Goal: Transaction & Acquisition: Purchase product/service

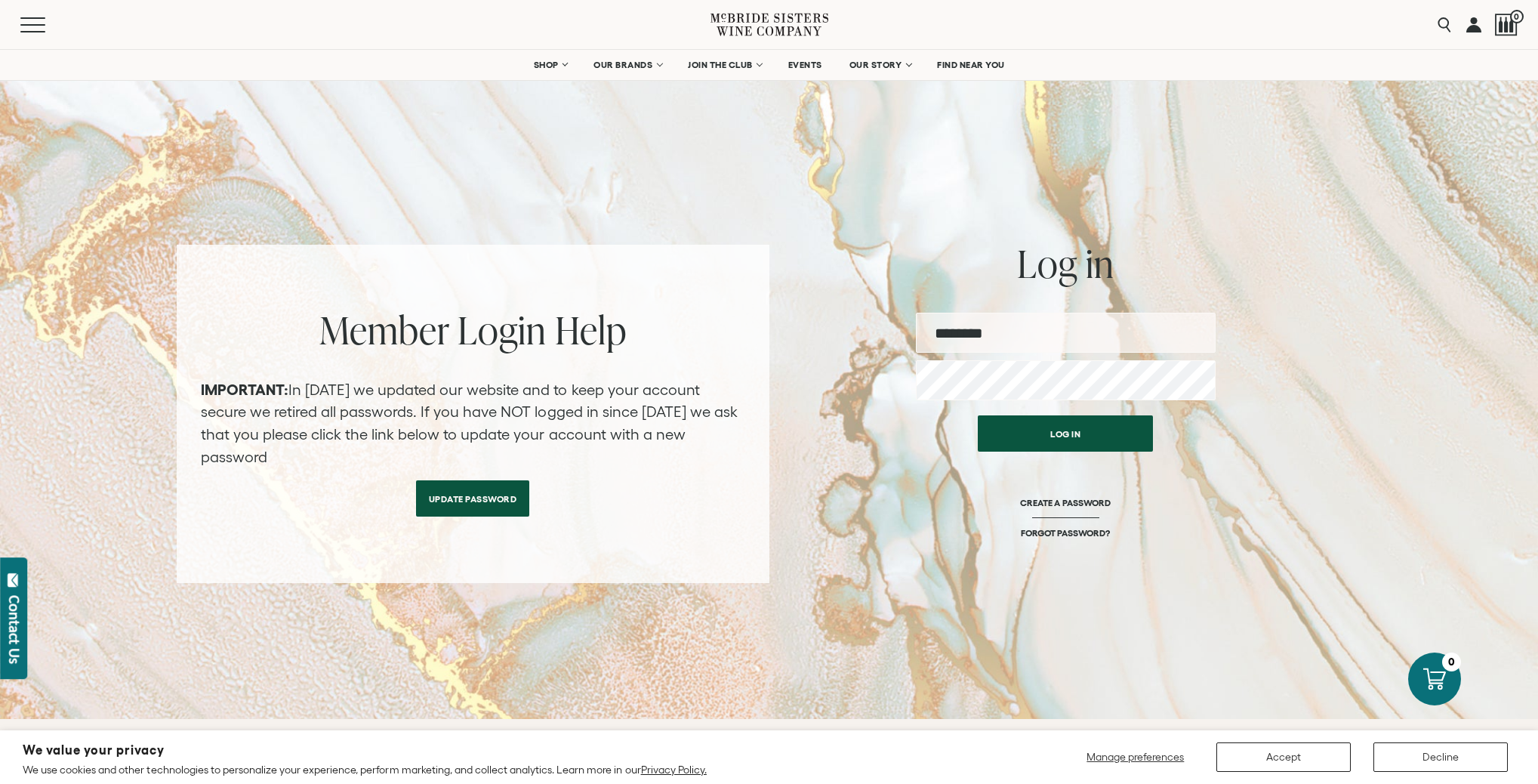
type input "**********"
click at [1054, 425] on button "Log in" at bounding box center [1065, 433] width 175 height 36
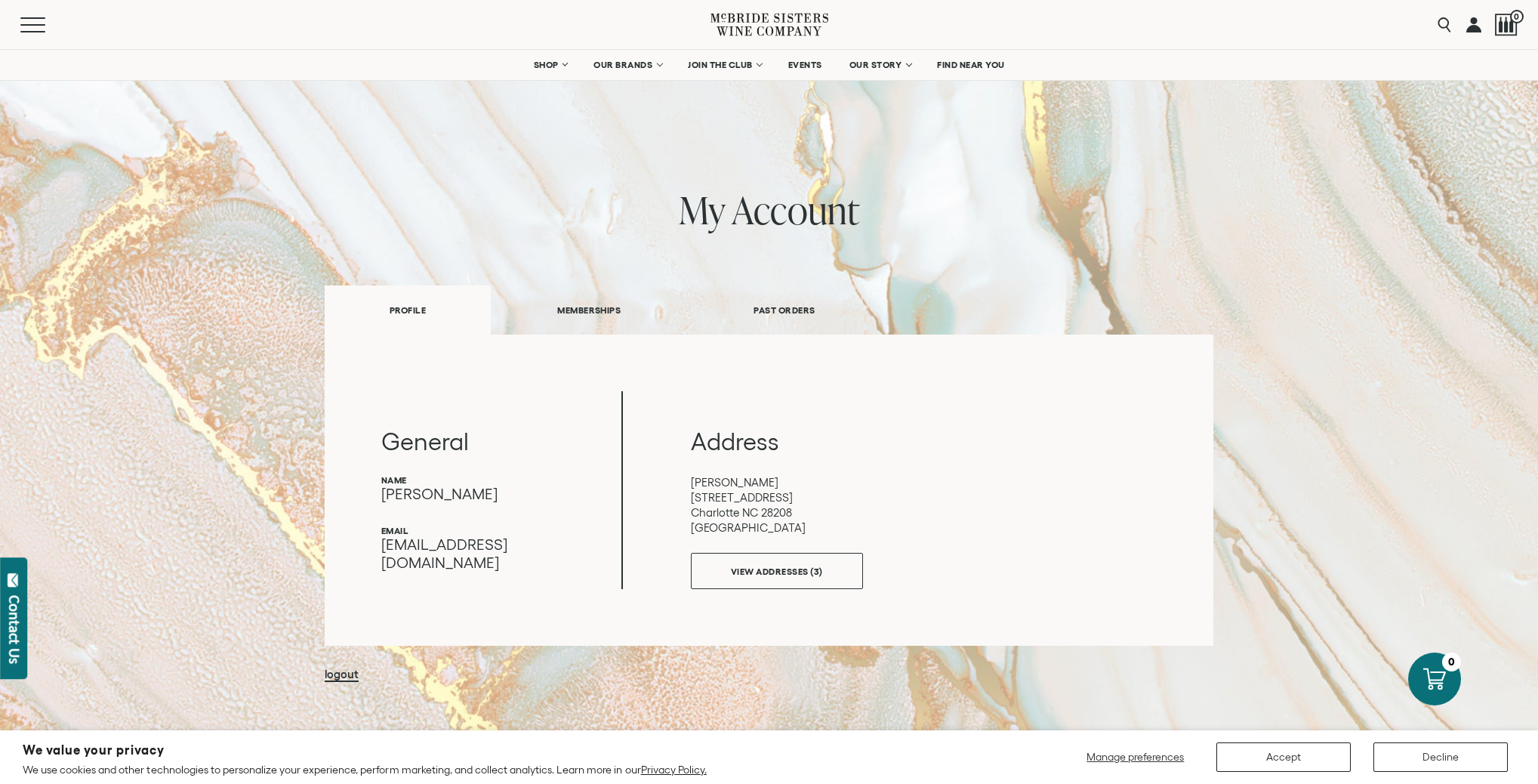
click at [1257, 753] on button "Accept" at bounding box center [1284, 756] width 134 height 29
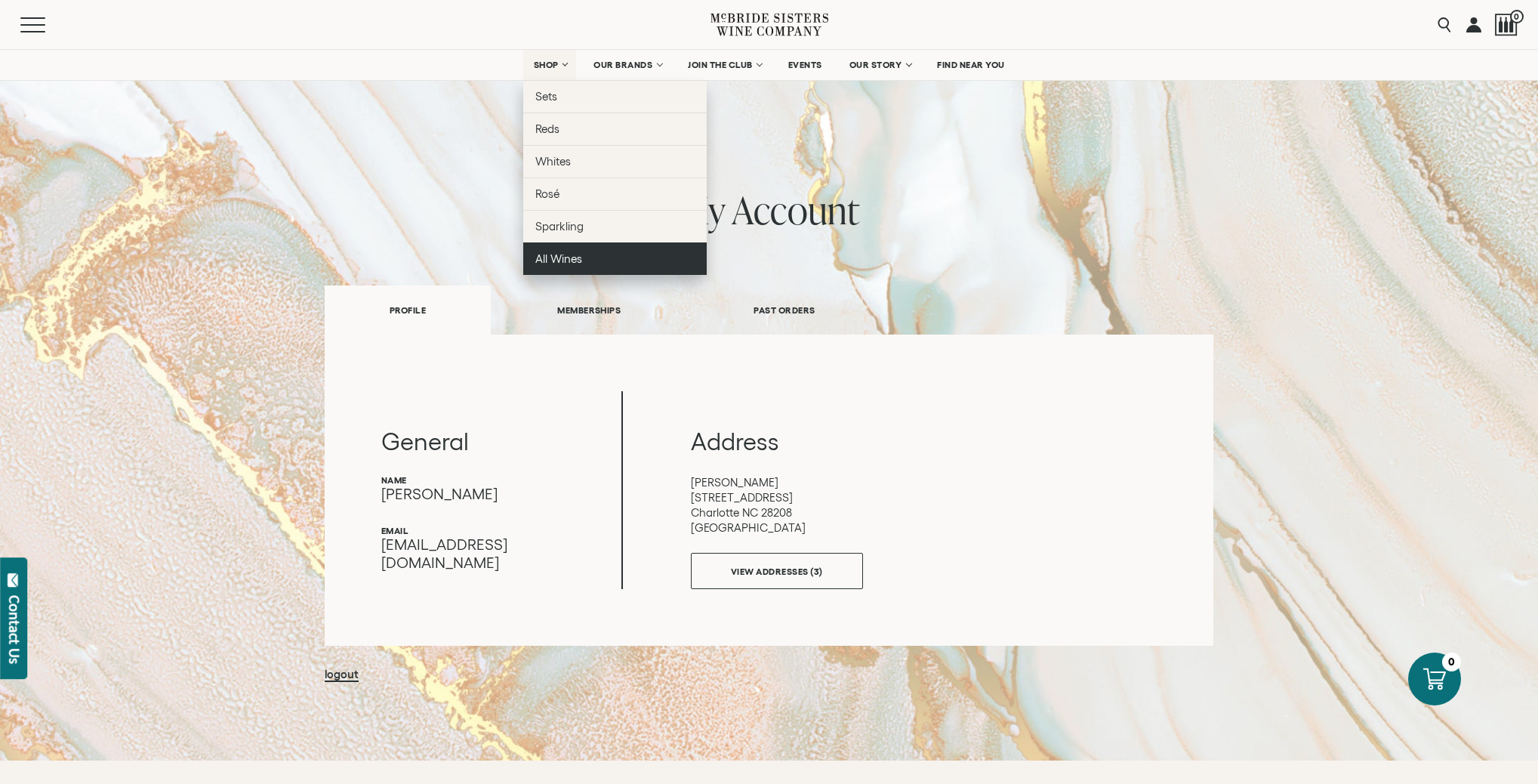
click at [564, 264] on span "All Wines" at bounding box center [558, 258] width 47 height 13
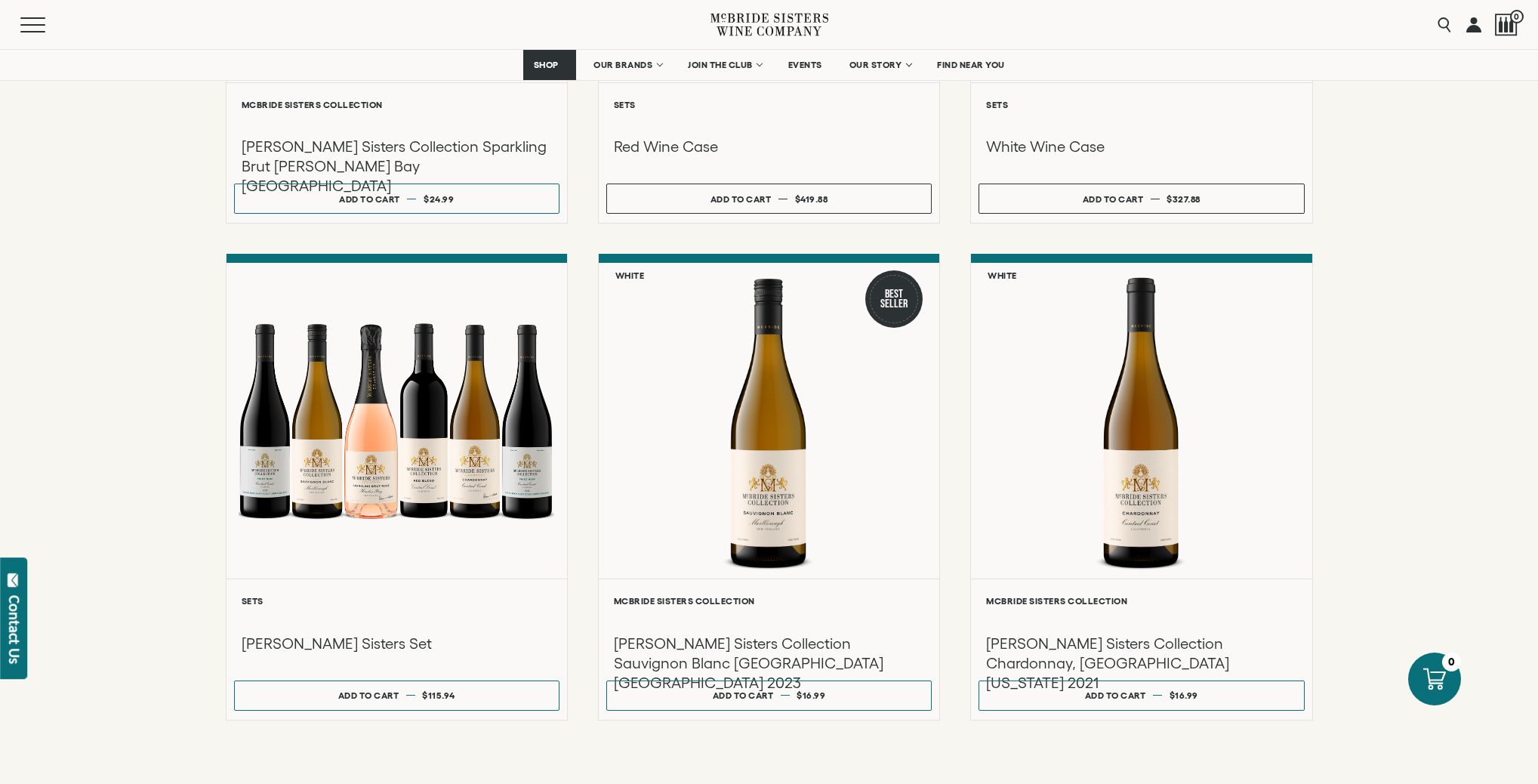
scroll to position [1182, 0]
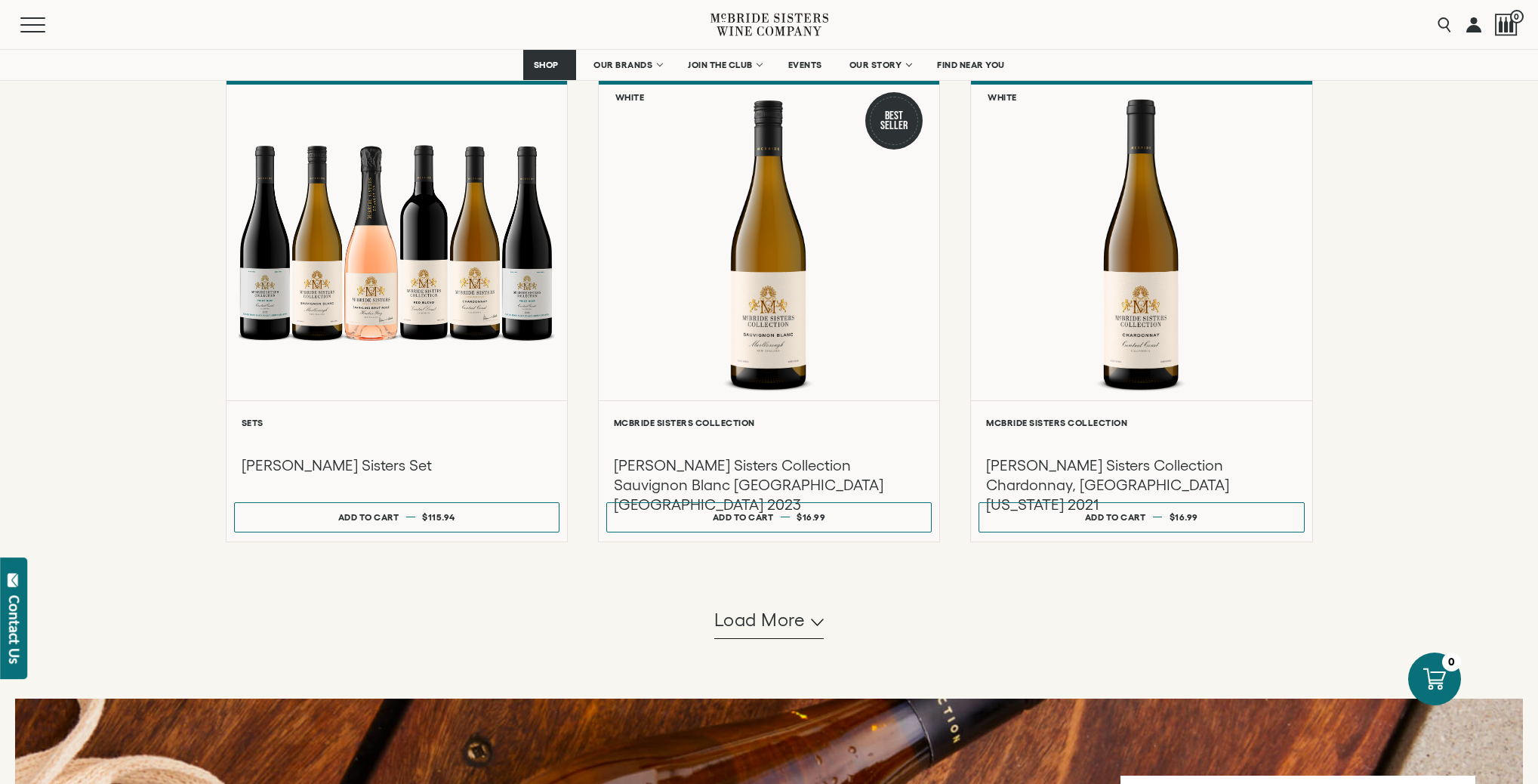
click at [804, 632] on span "Load more" at bounding box center [760, 620] width 91 height 26
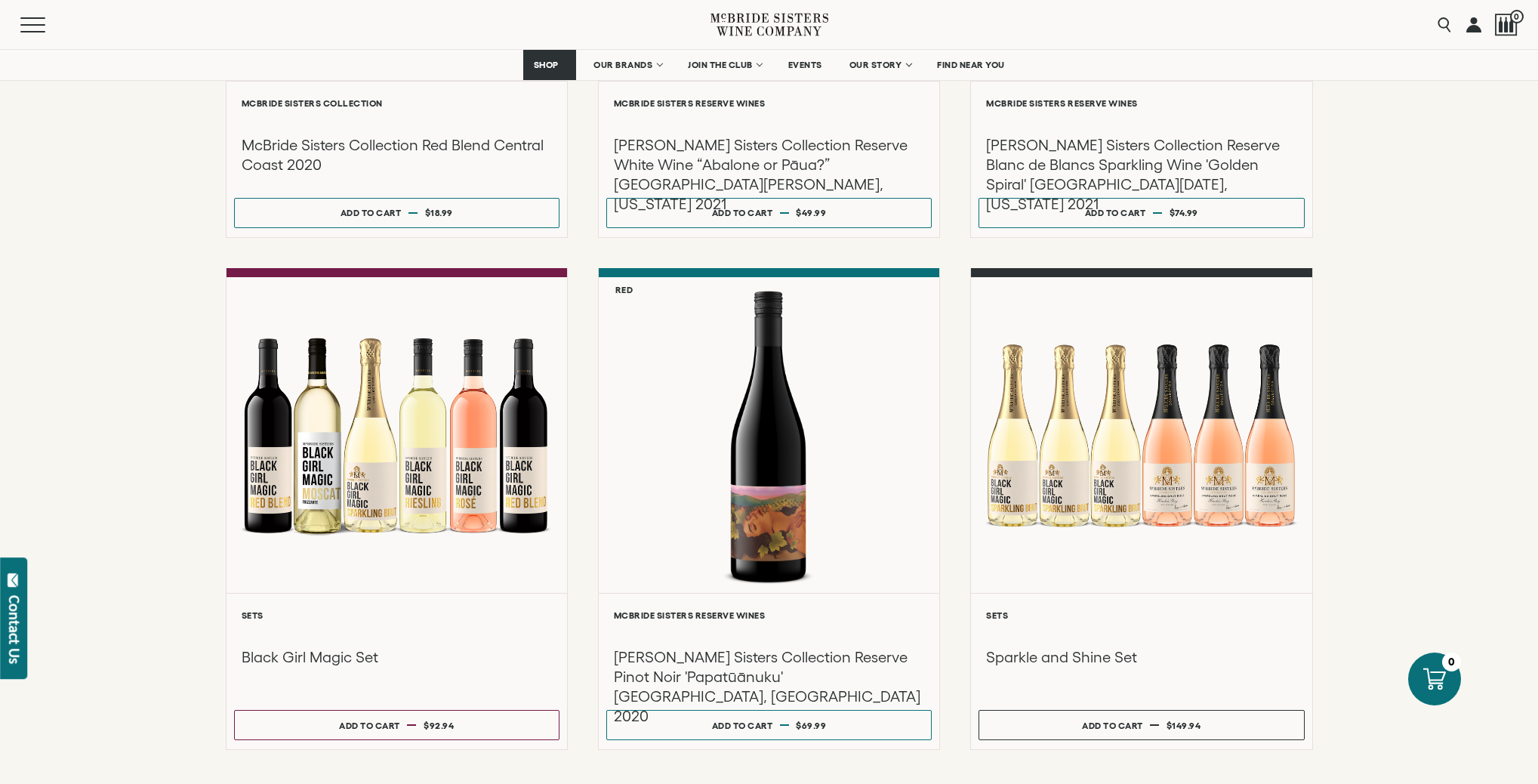
scroll to position [2643, 0]
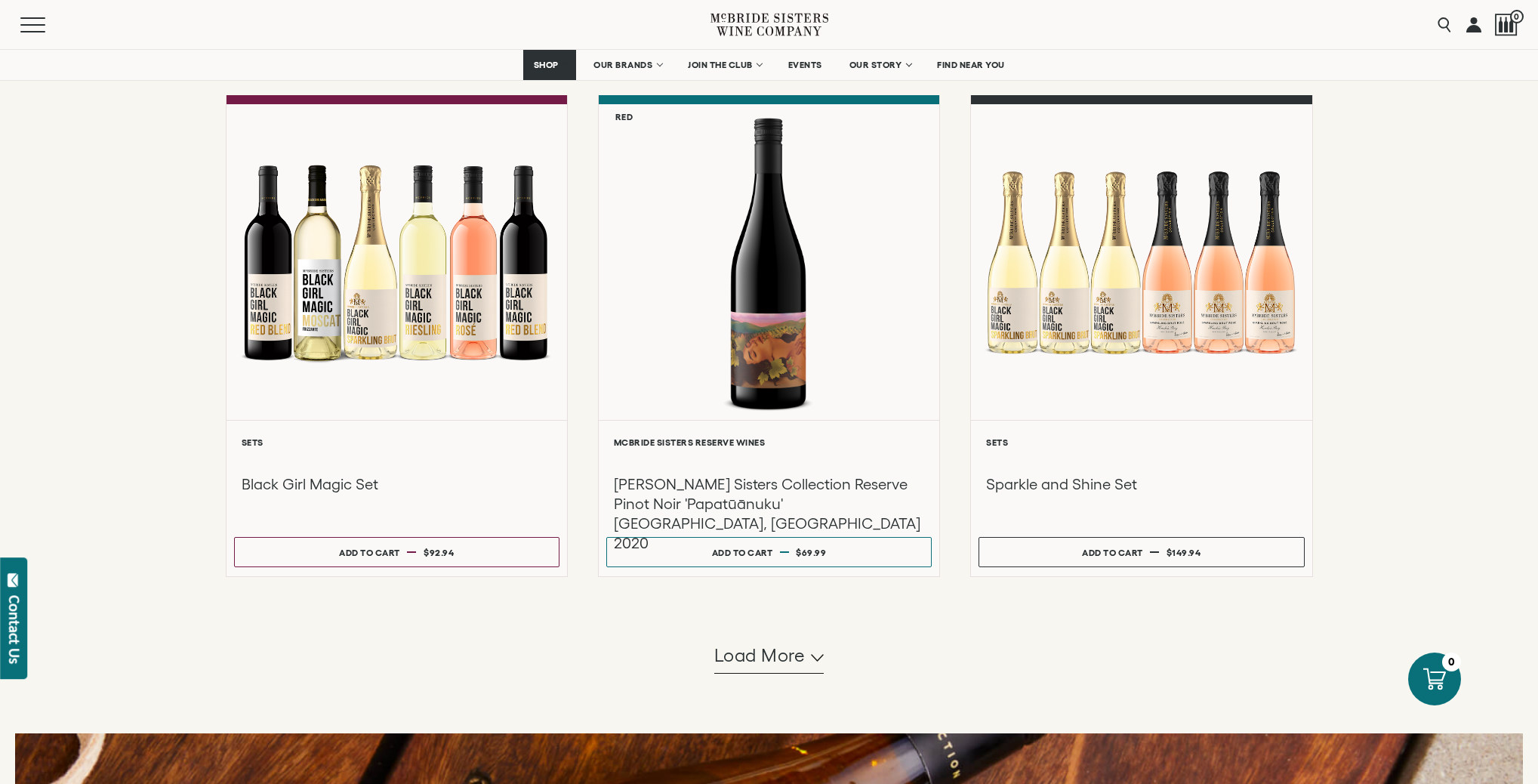
click at [778, 669] on span "Load more" at bounding box center [760, 656] width 91 height 26
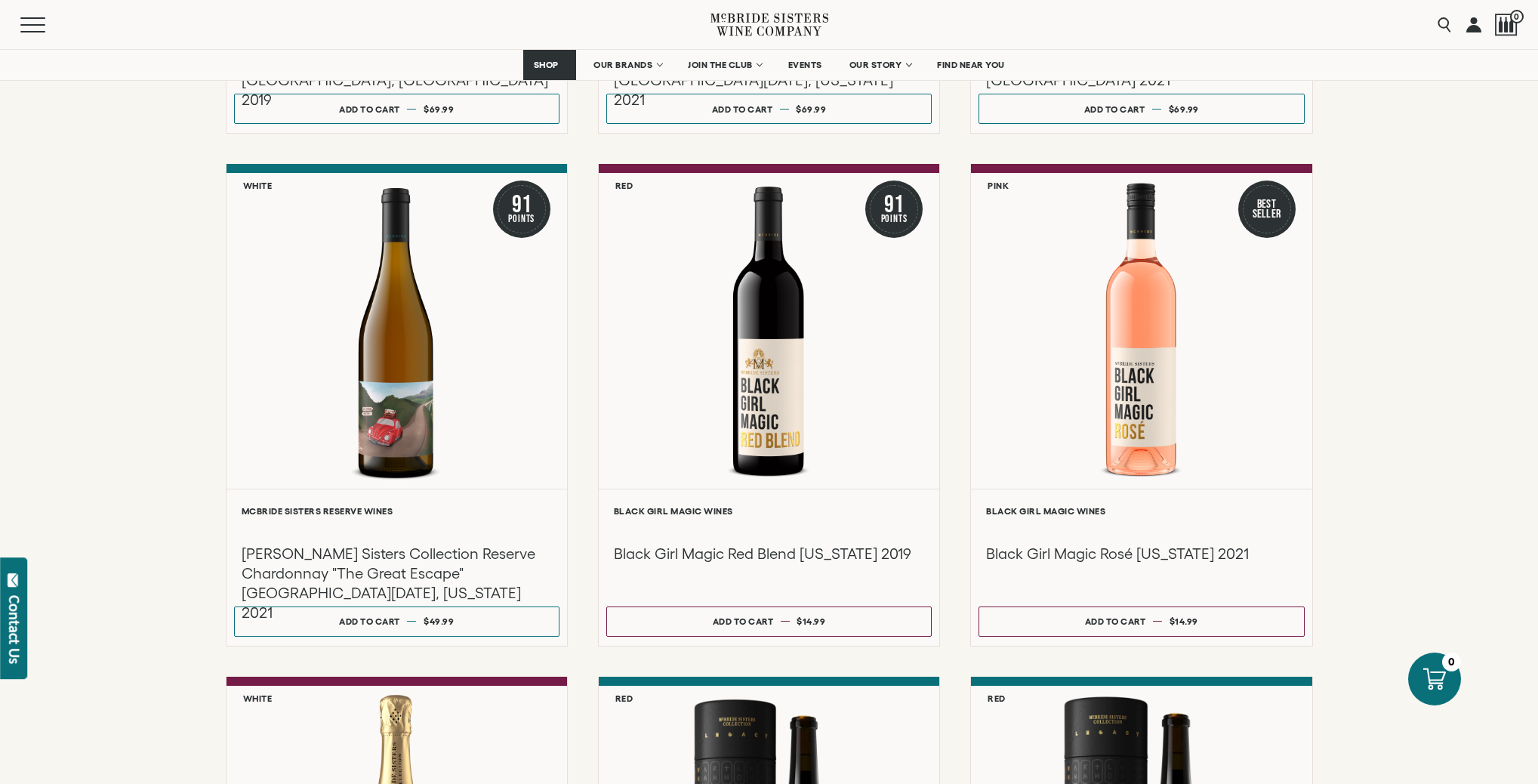
scroll to position [3326, 0]
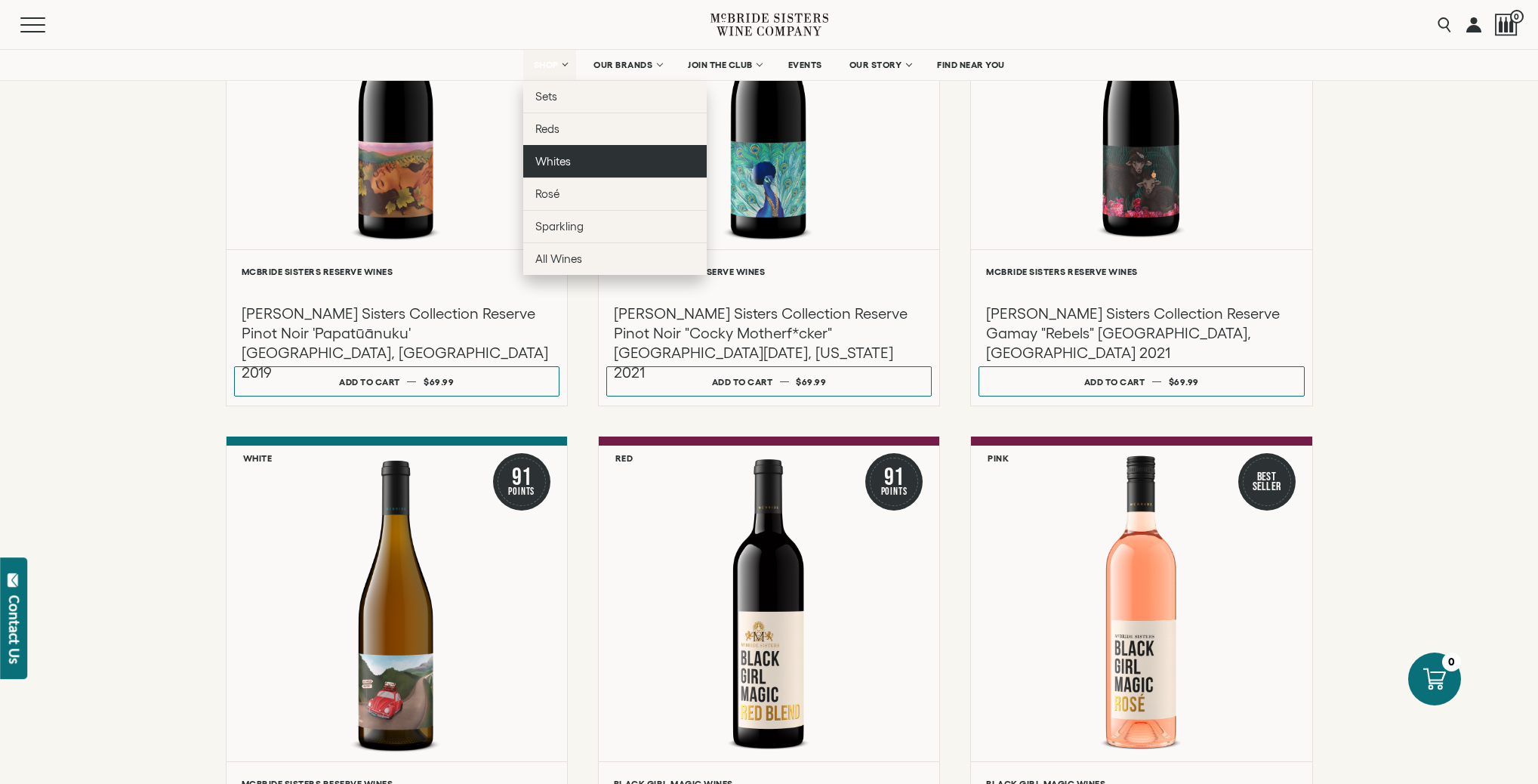
click at [558, 165] on span "Whites" at bounding box center [552, 161] width 35 height 13
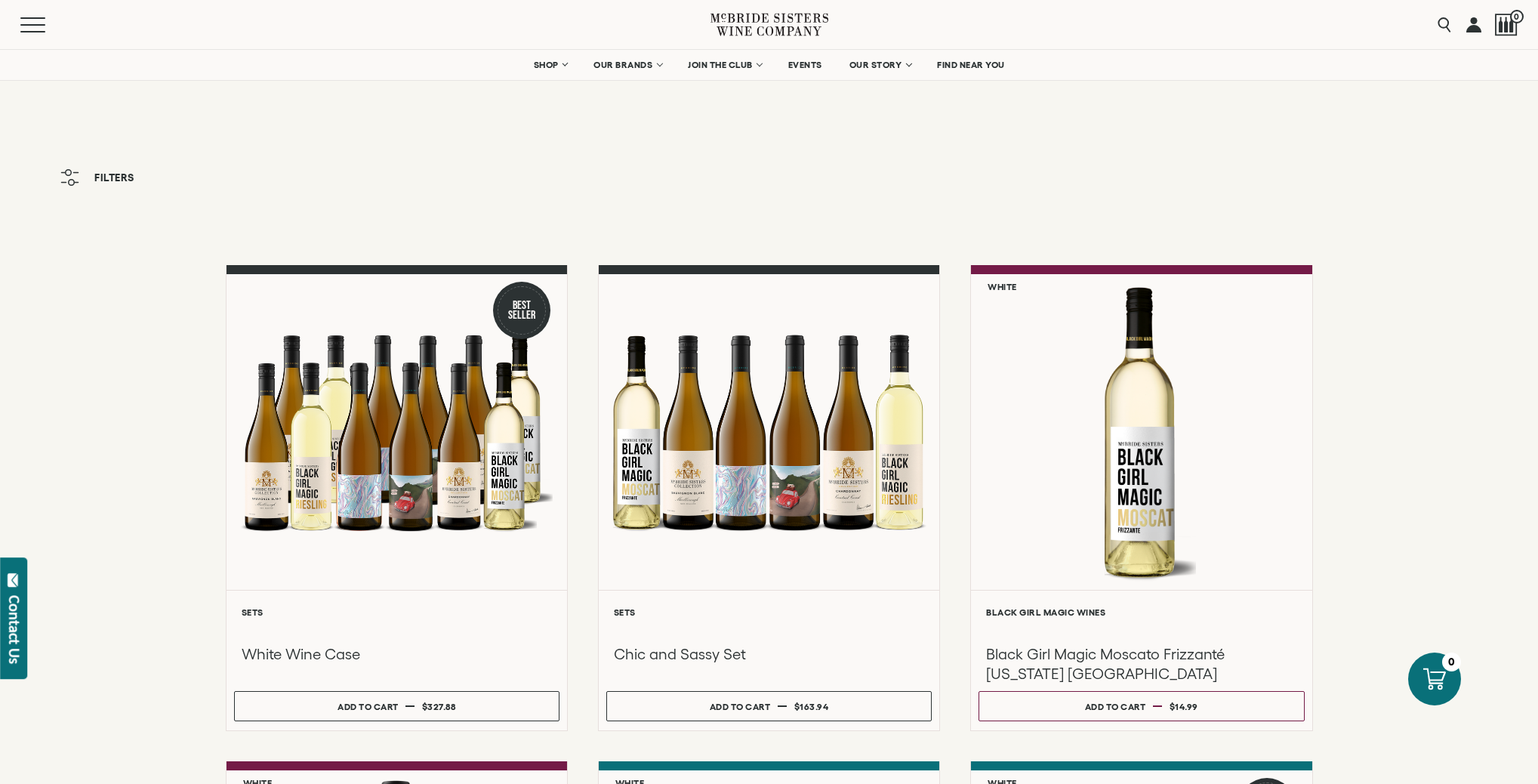
scroll to position [53, 0]
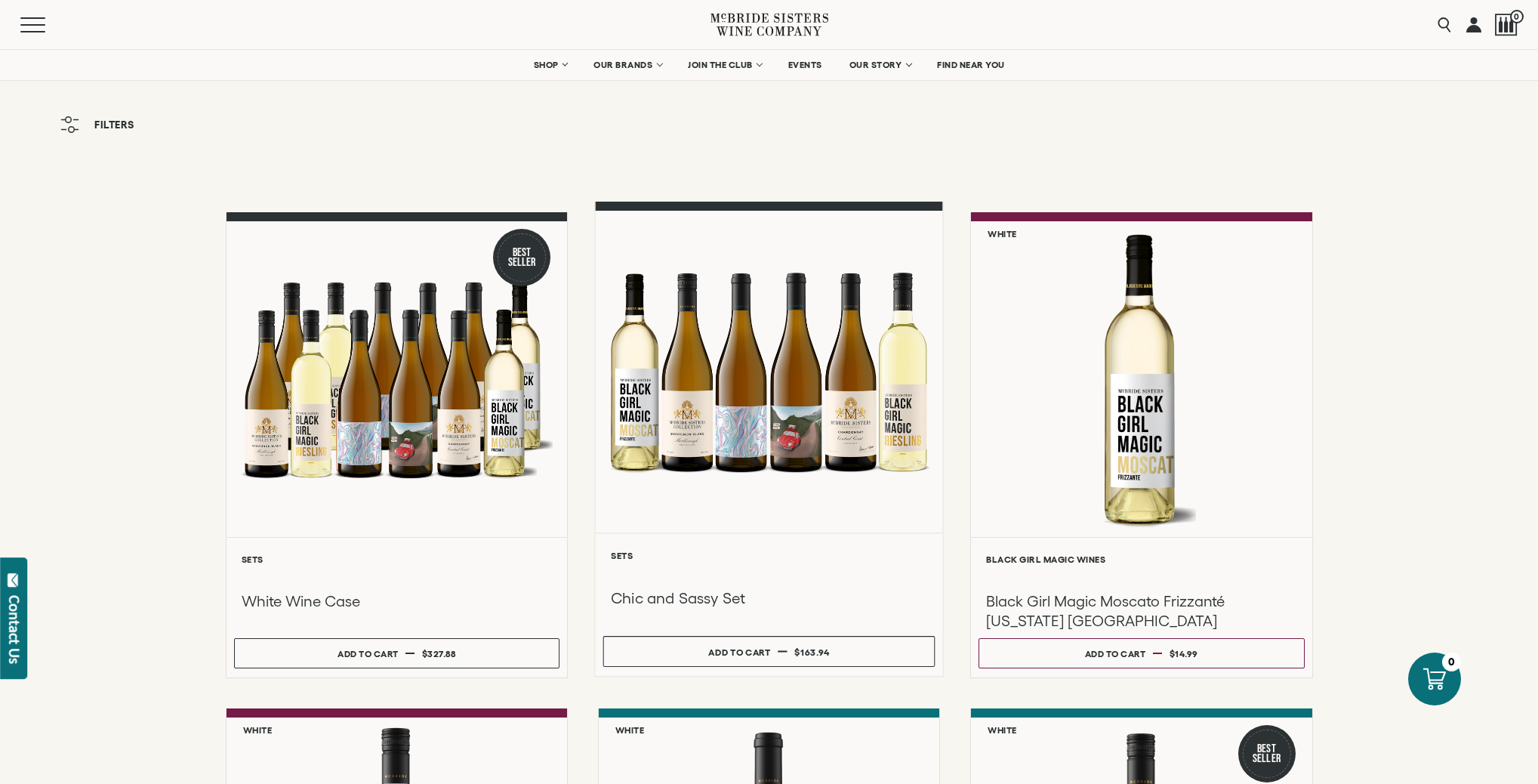
click at [744, 410] on div at bounding box center [769, 371] width 347 height 321
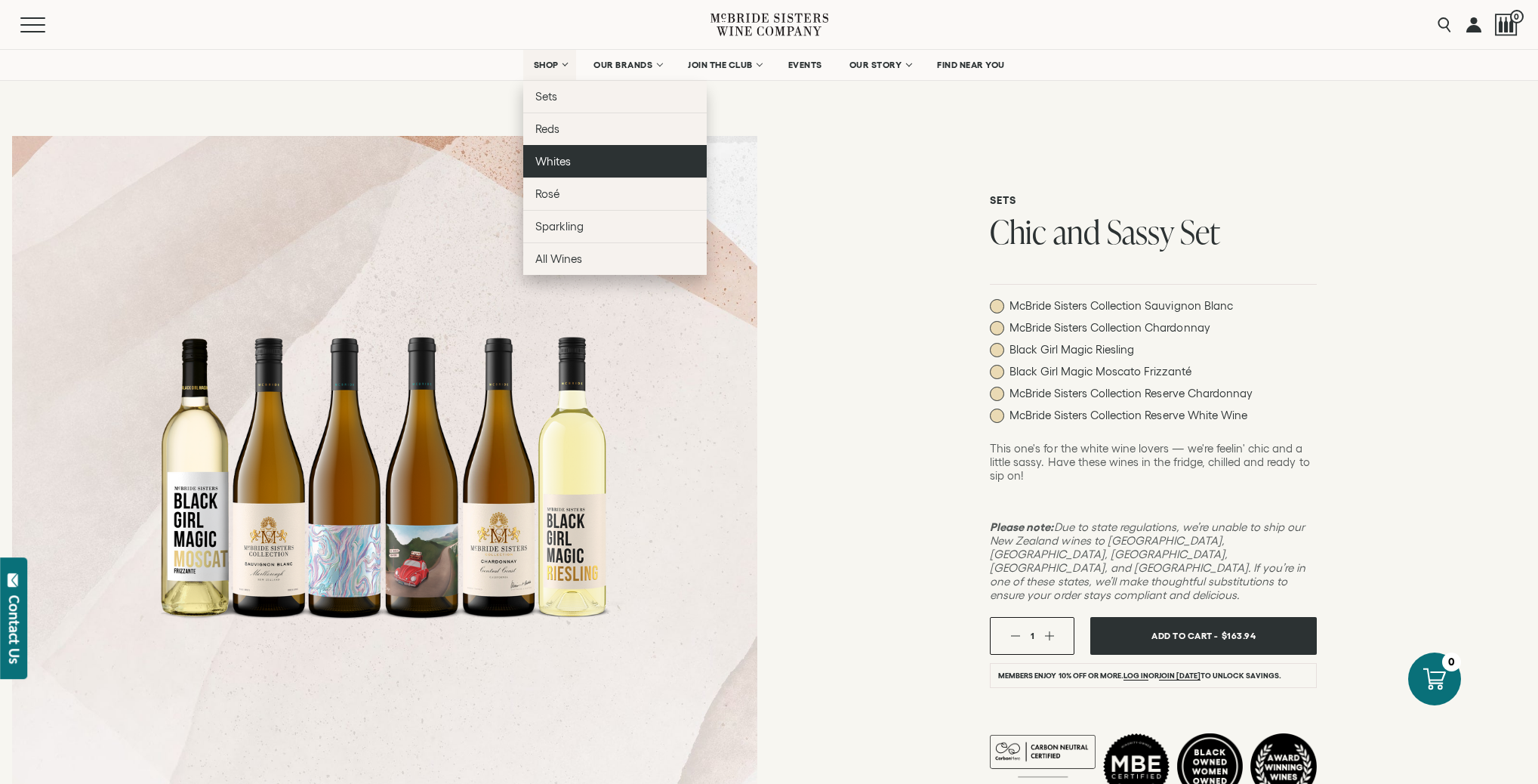
click at [544, 165] on span "Whites" at bounding box center [552, 161] width 35 height 13
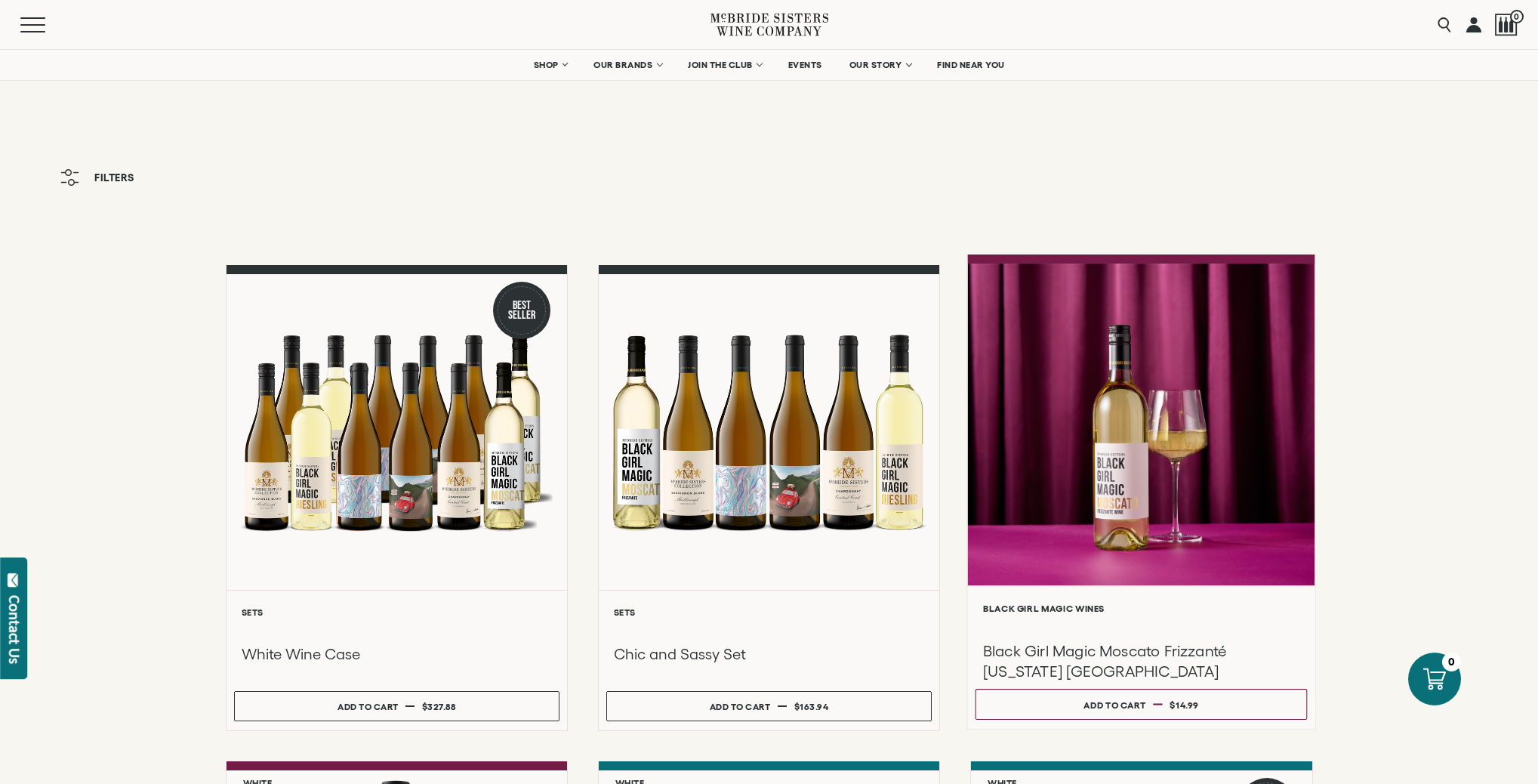
click at [1242, 445] on div at bounding box center [1142, 424] width 347 height 321
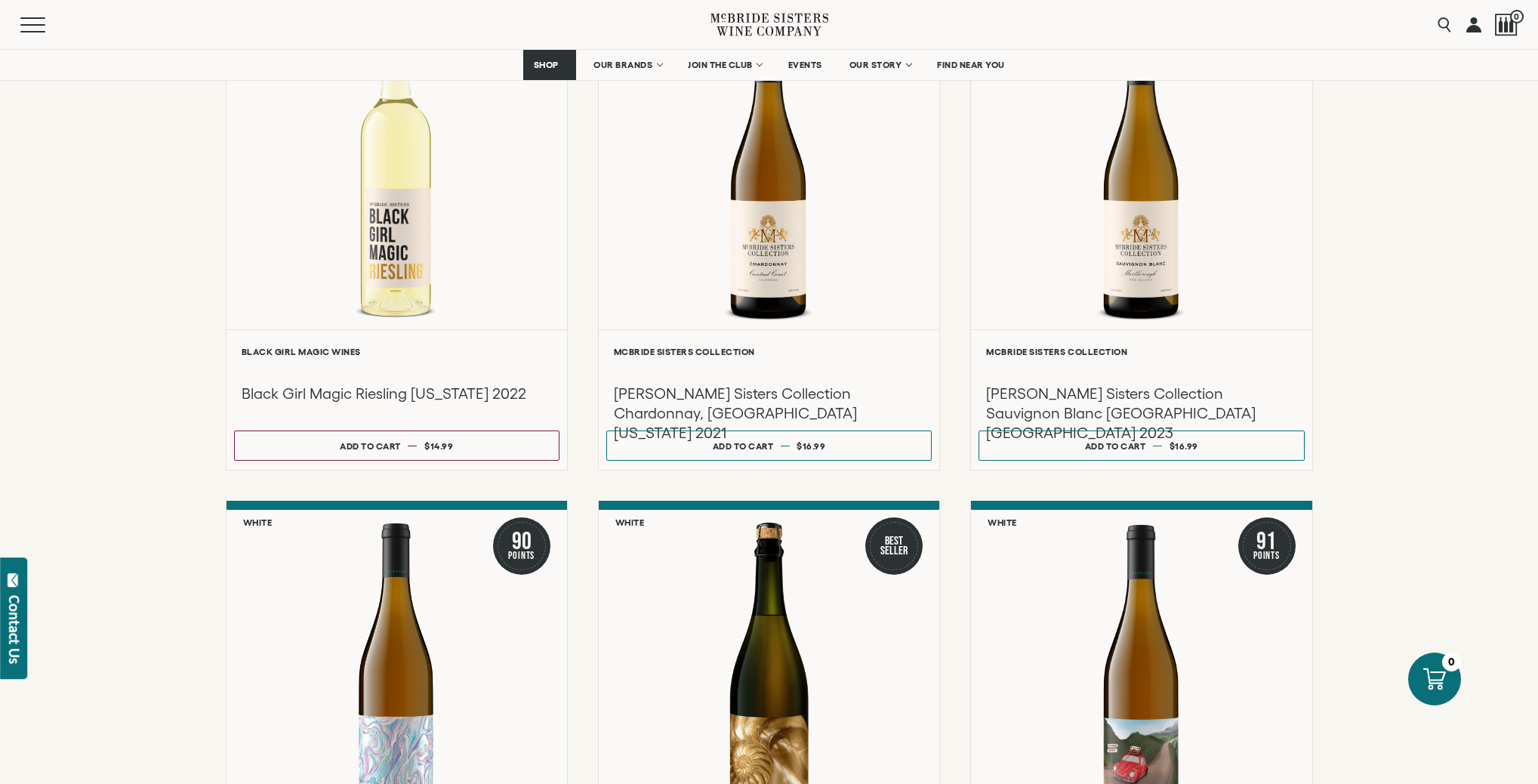
scroll to position [1123, 0]
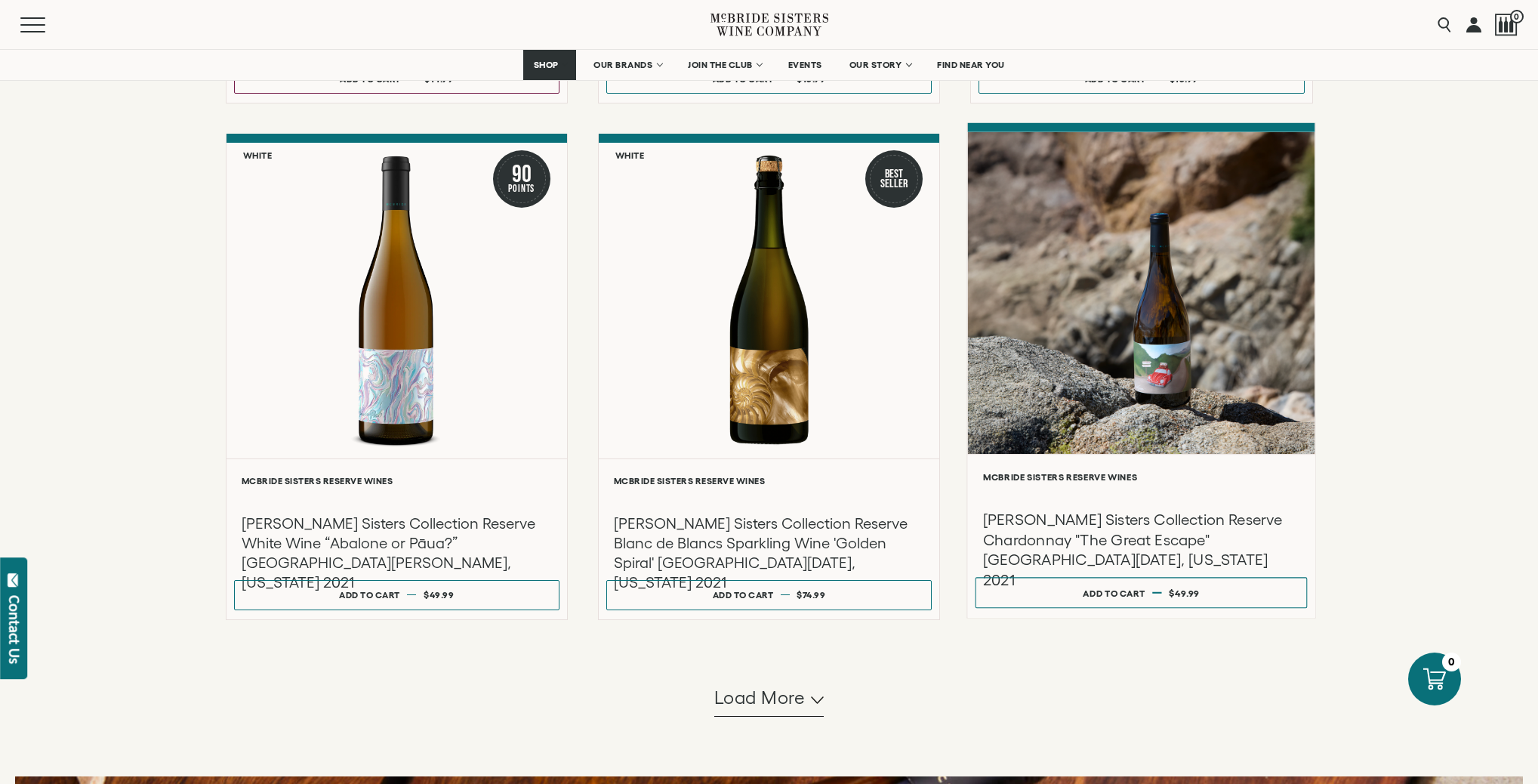
click at [1192, 405] on div at bounding box center [1142, 292] width 347 height 321
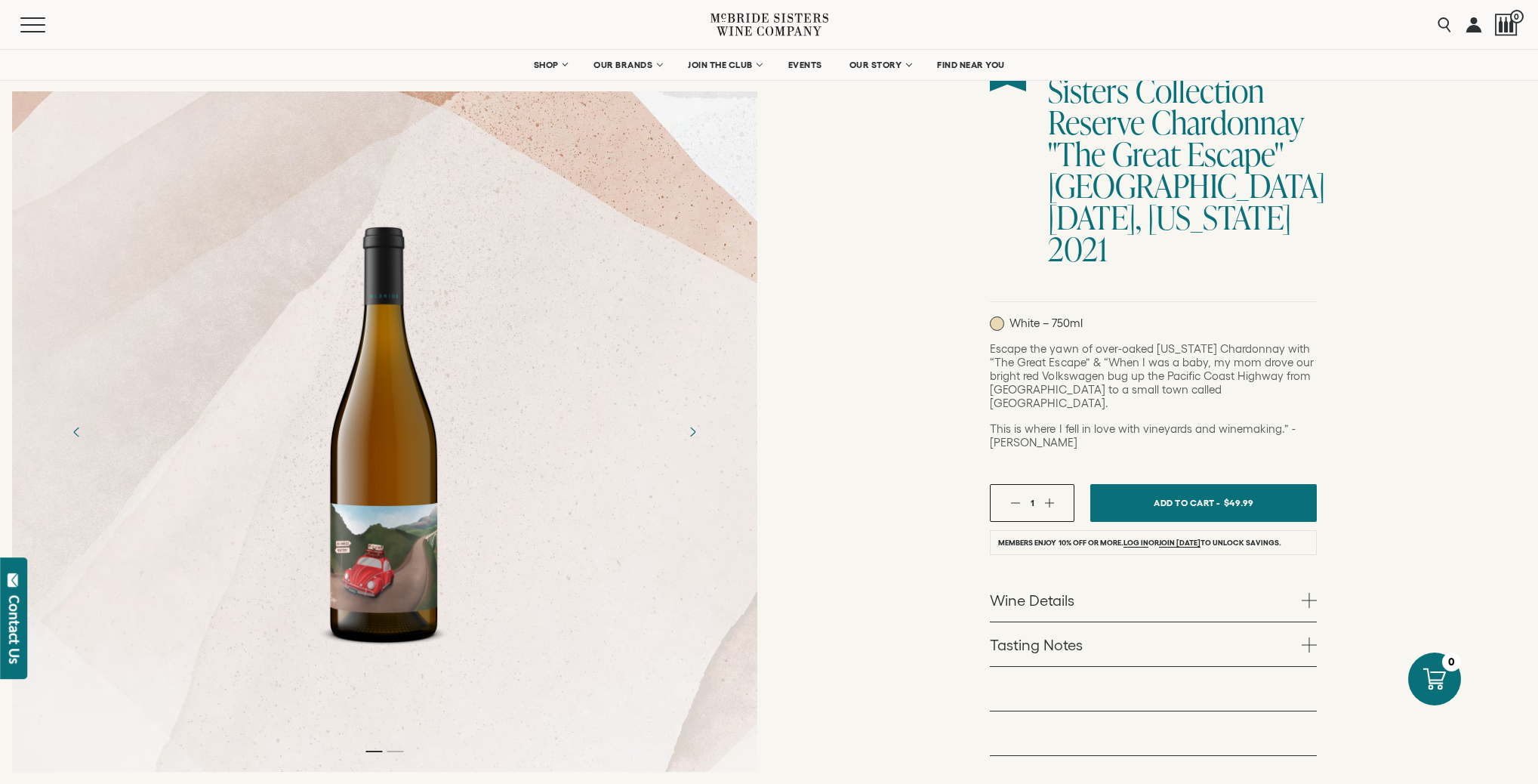
scroll to position [240, 0]
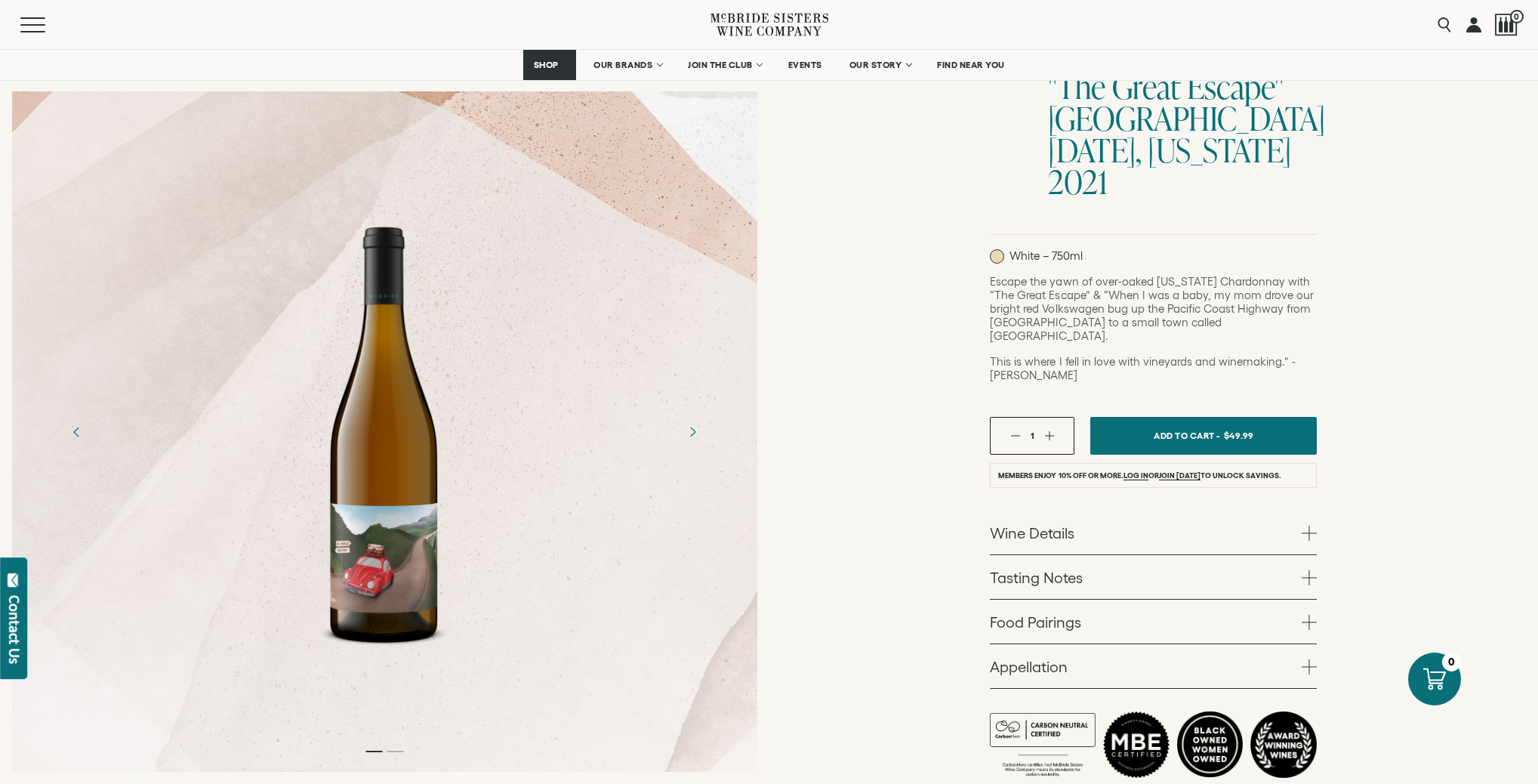
click at [1307, 570] on span at bounding box center [1310, 578] width 16 height 16
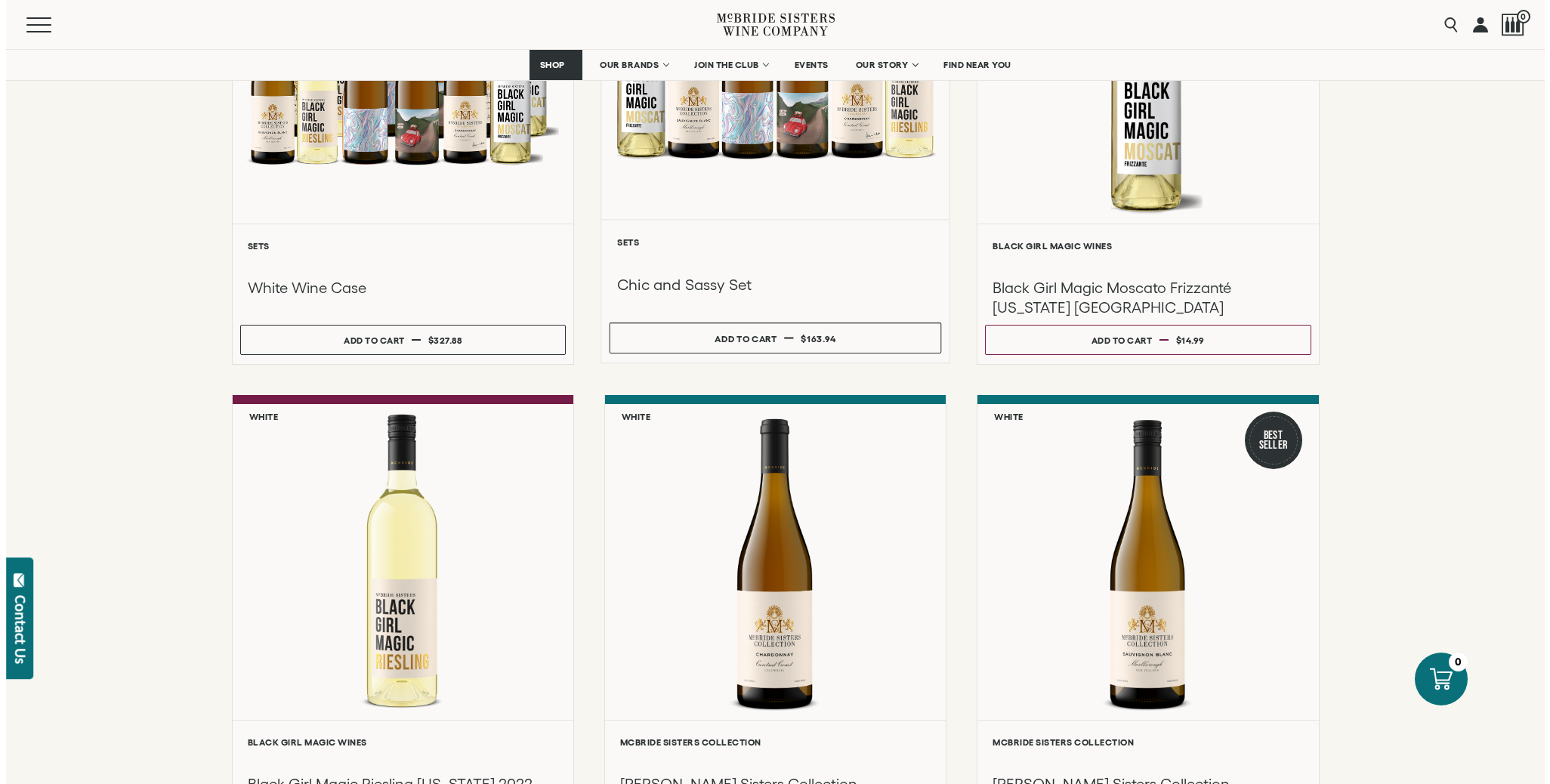
scroll to position [91, 0]
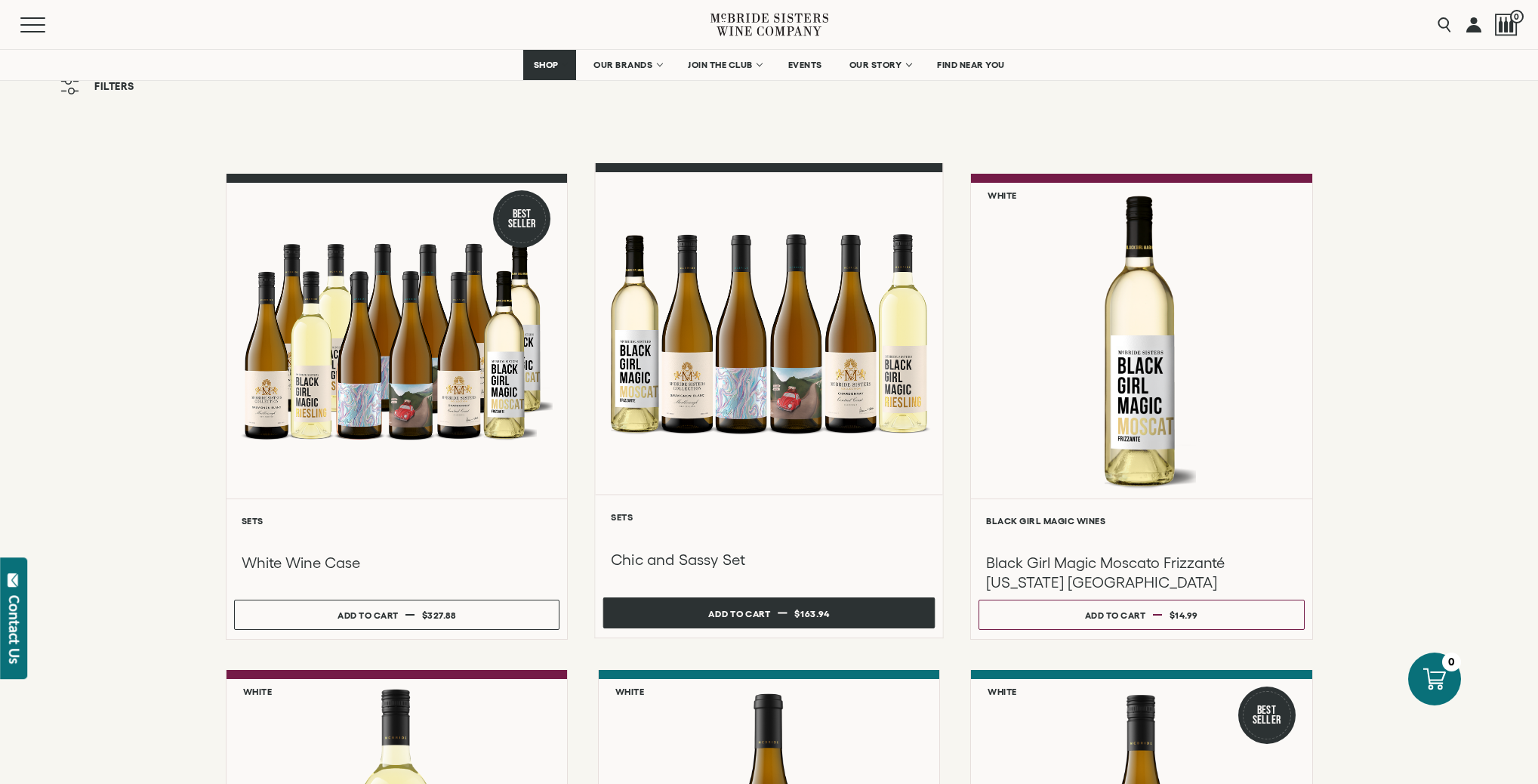
click at [777, 626] on button "Add to cart Regular price $163.94 Regular price Sale price $163.94 Unit price /…" at bounding box center [769, 613] width 333 height 31
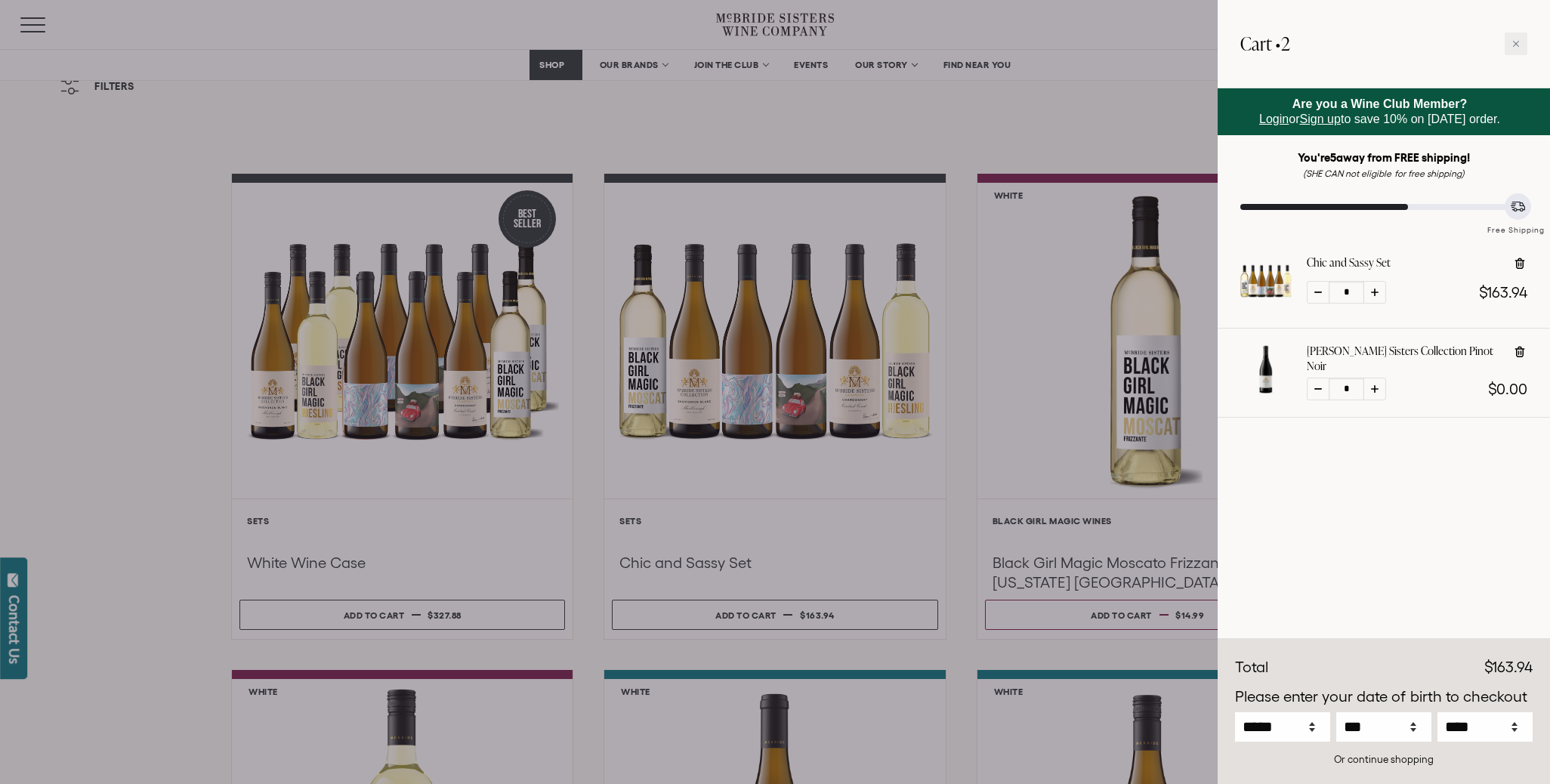
click at [1522, 350] on icon at bounding box center [1521, 352] width 16 height 16
type input "*"
click at [1266, 116] on span "Login" at bounding box center [1274, 119] width 29 height 13
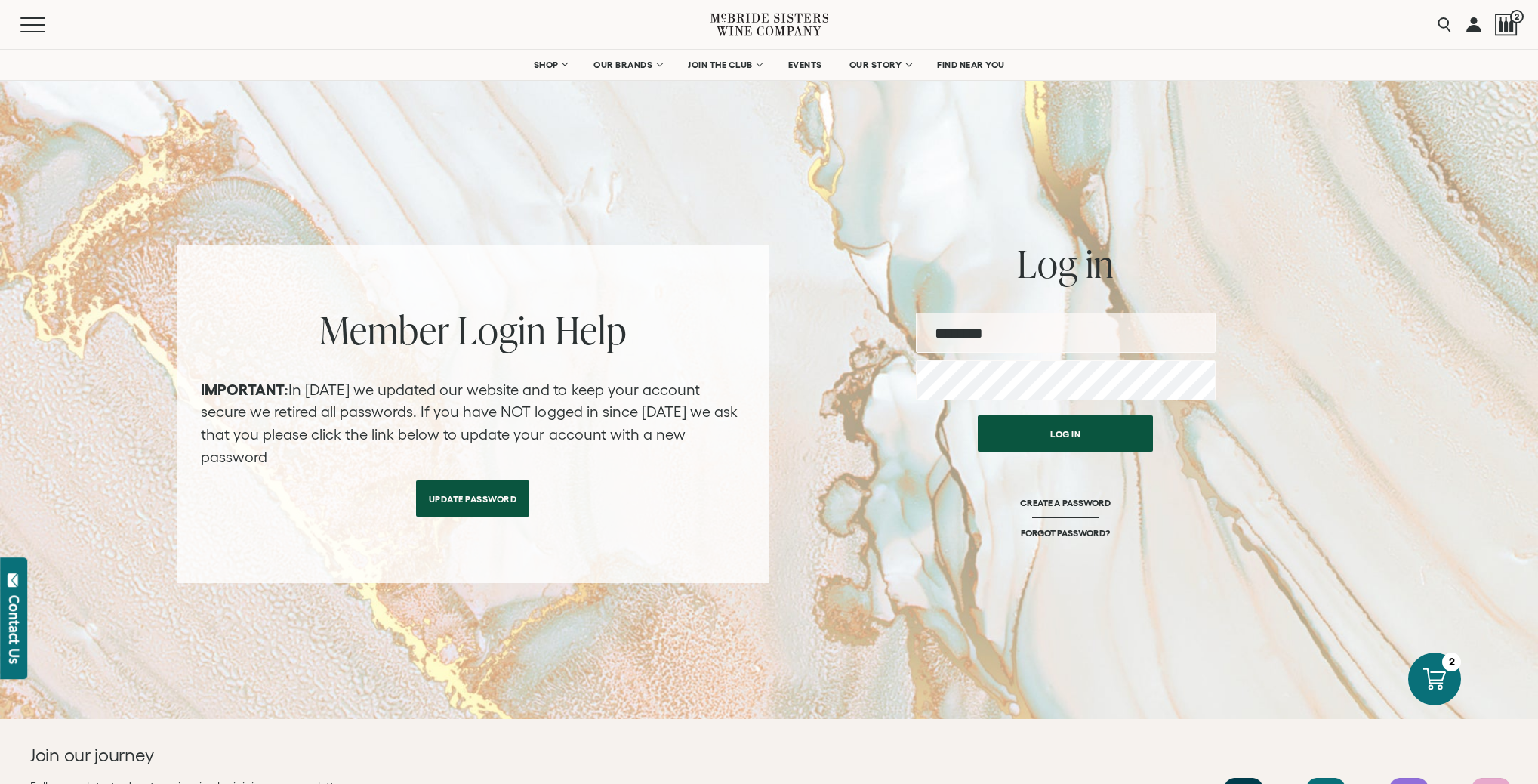
type input "**********"
click at [1064, 431] on button "Log in" at bounding box center [1065, 433] width 175 height 36
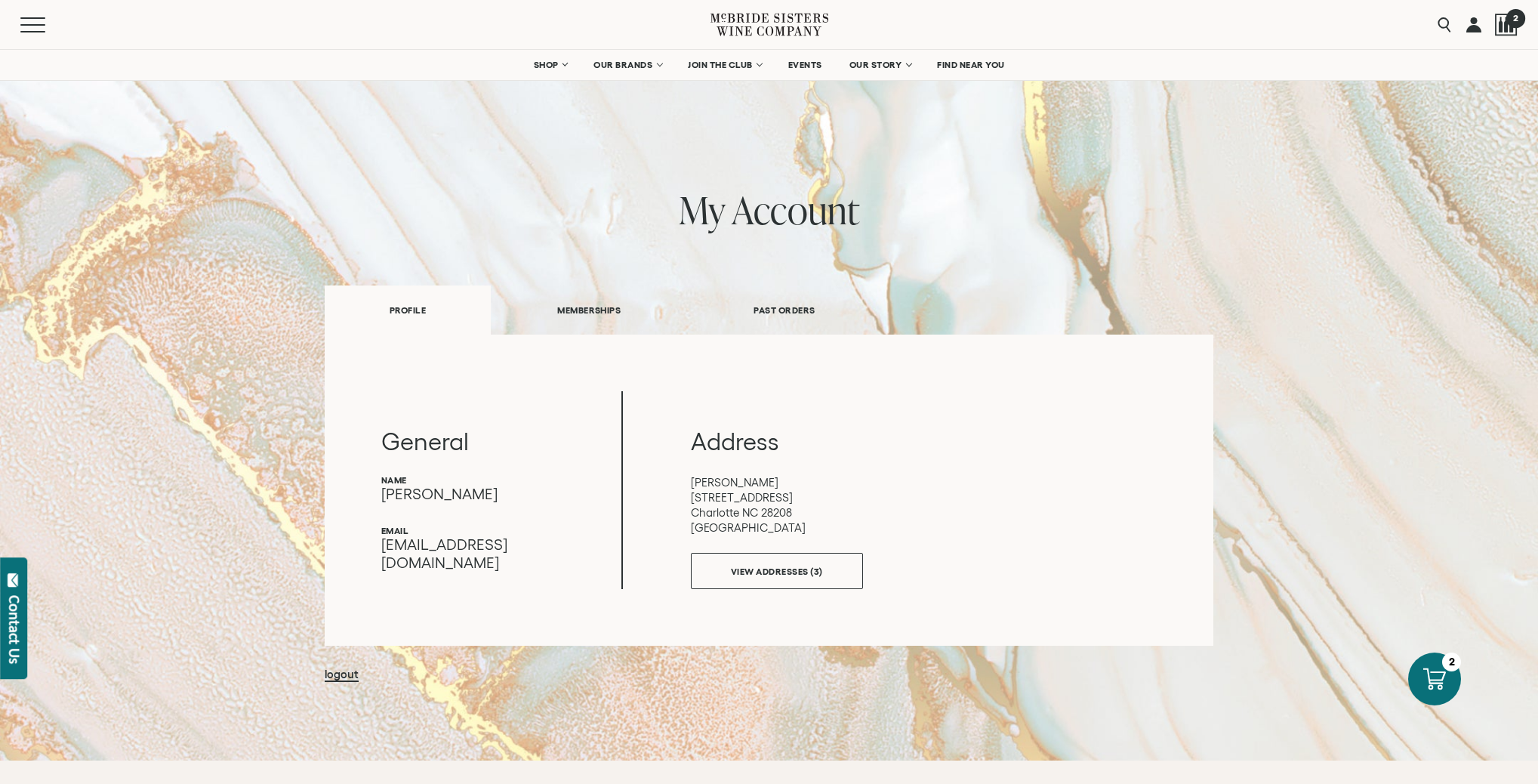
click at [1503, 26] on div at bounding box center [1506, 25] width 22 height 22
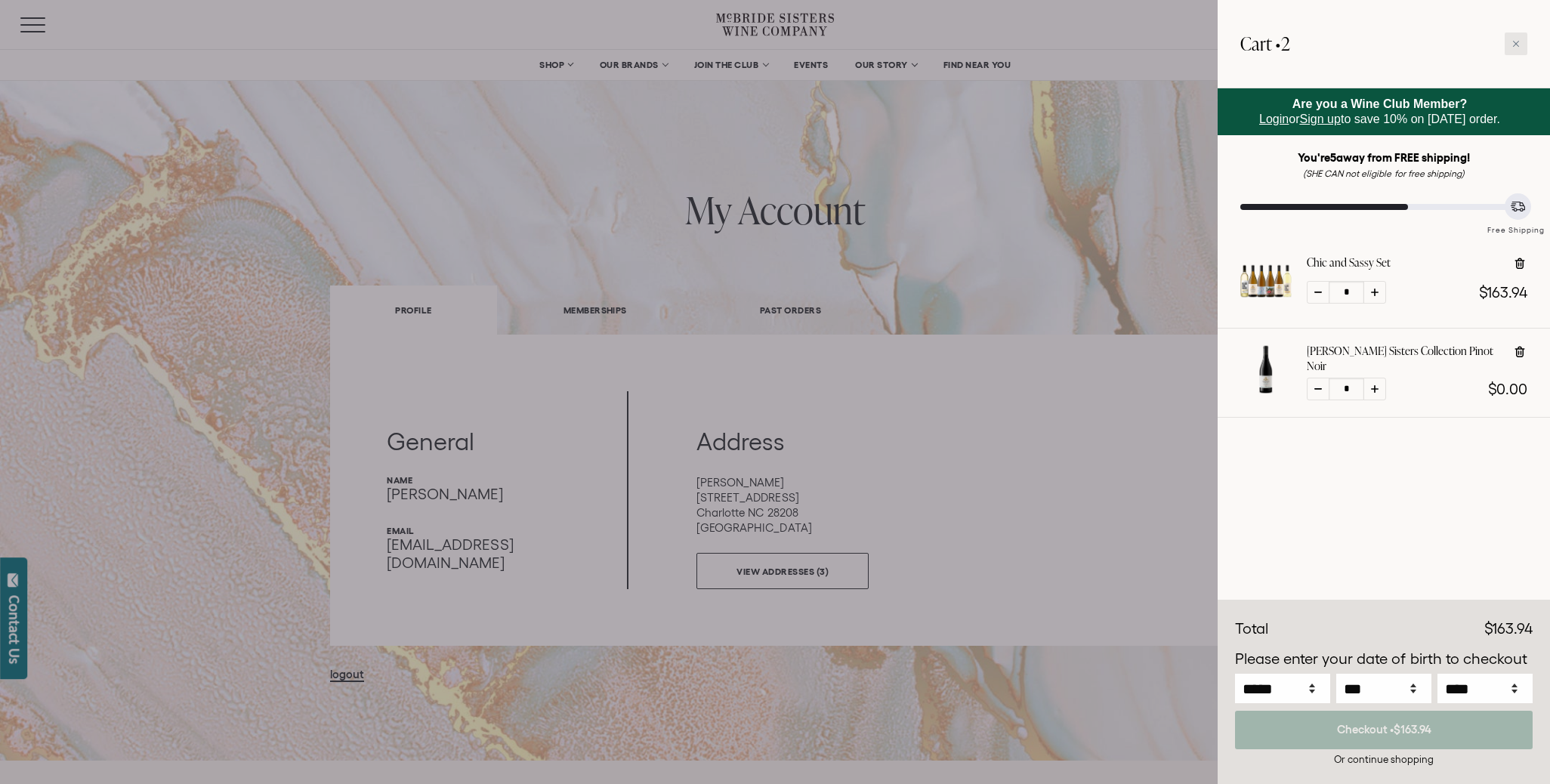
click at [1513, 43] on icon at bounding box center [1516, 43] width 8 height 8
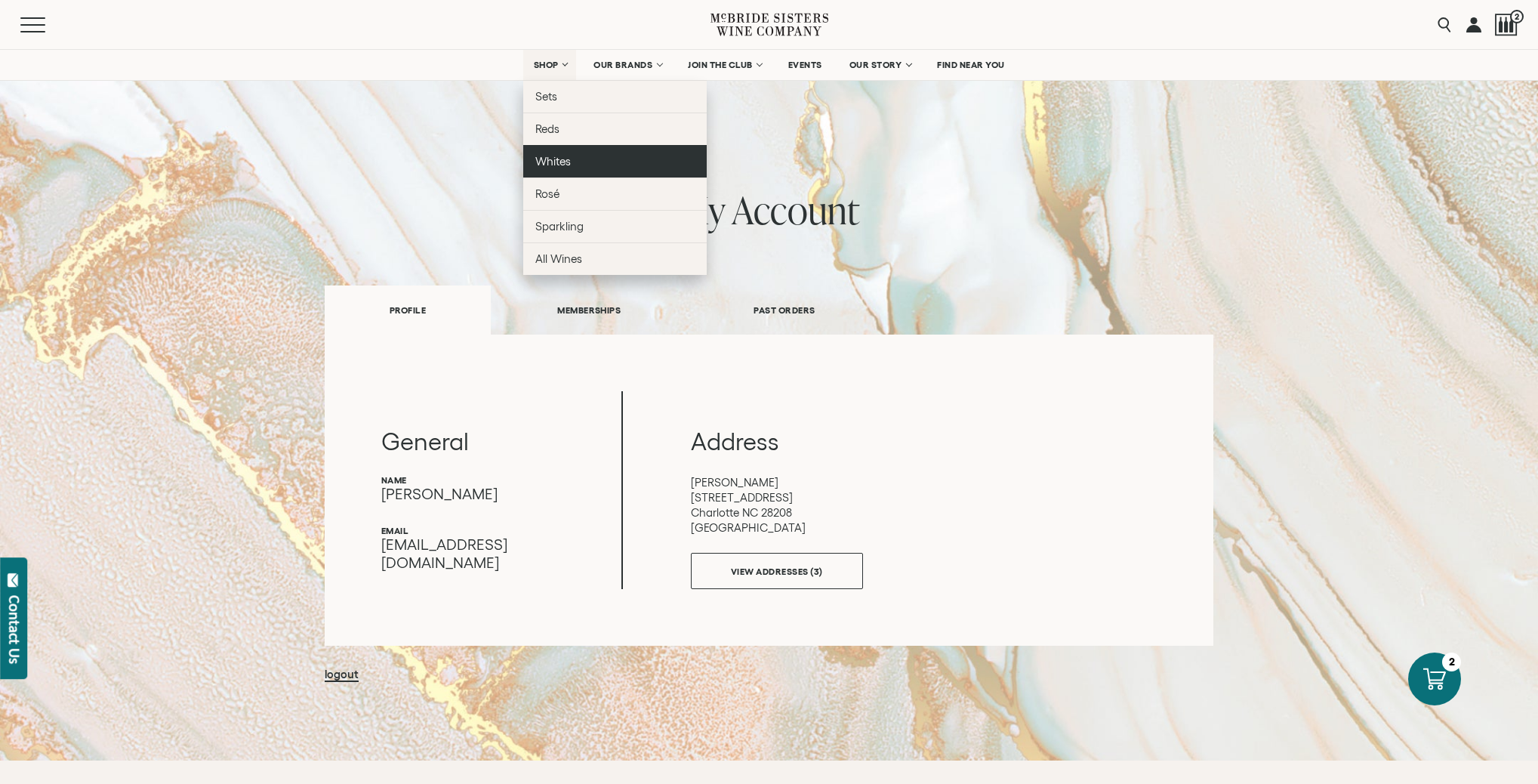
click at [556, 159] on span "Whites" at bounding box center [552, 161] width 35 height 13
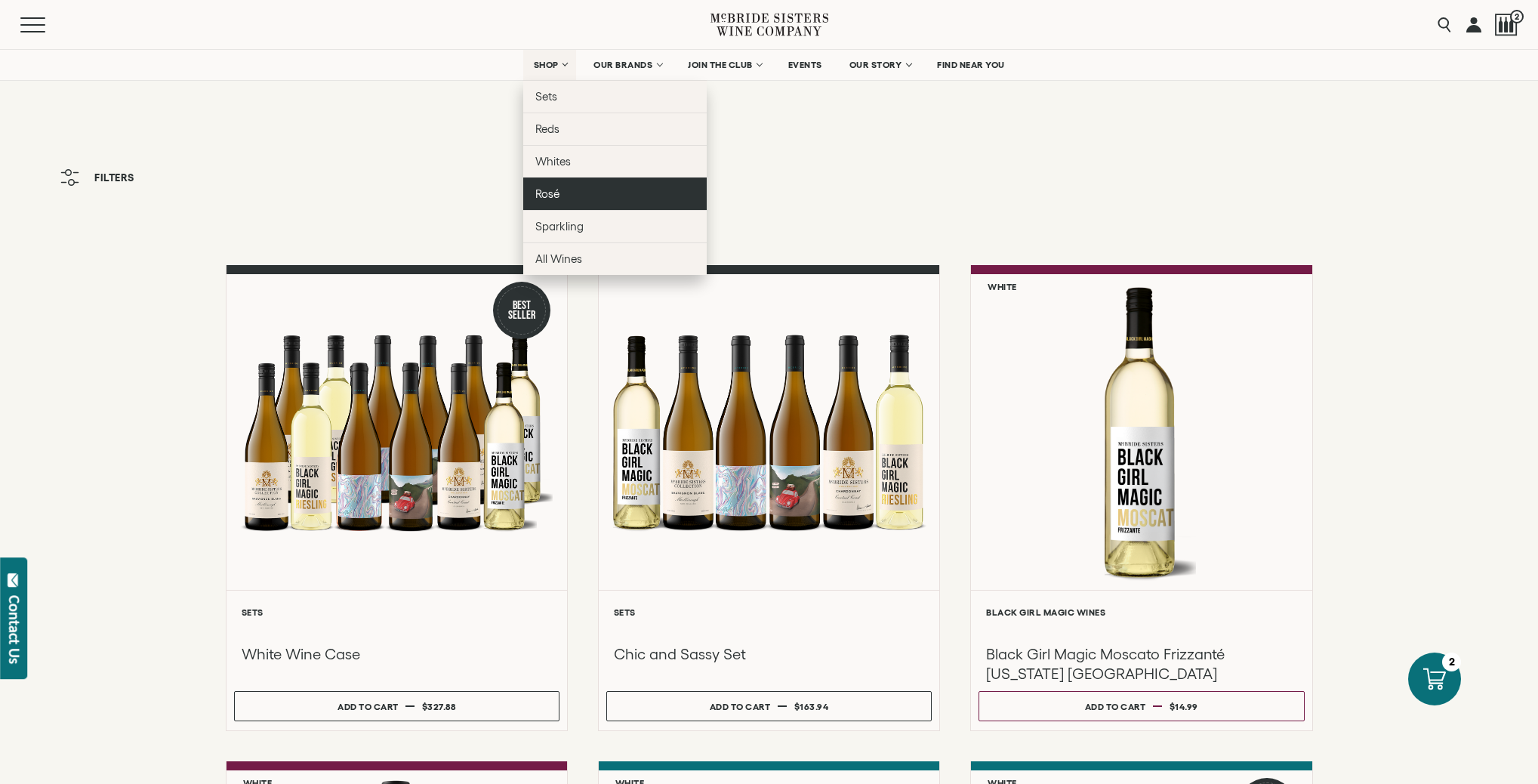
click at [552, 193] on span "Rosé" at bounding box center [547, 193] width 24 height 13
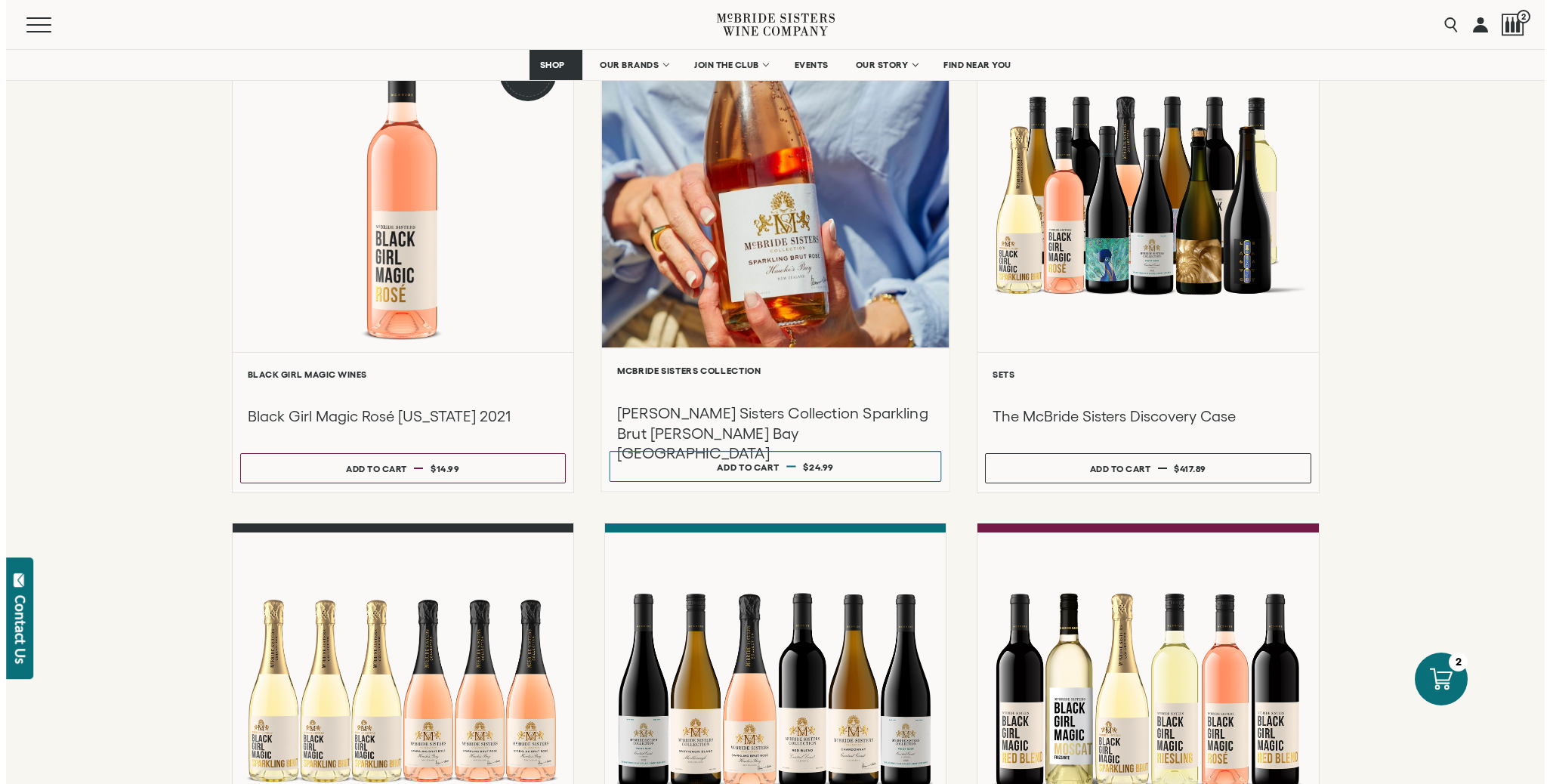
scroll to position [55, 0]
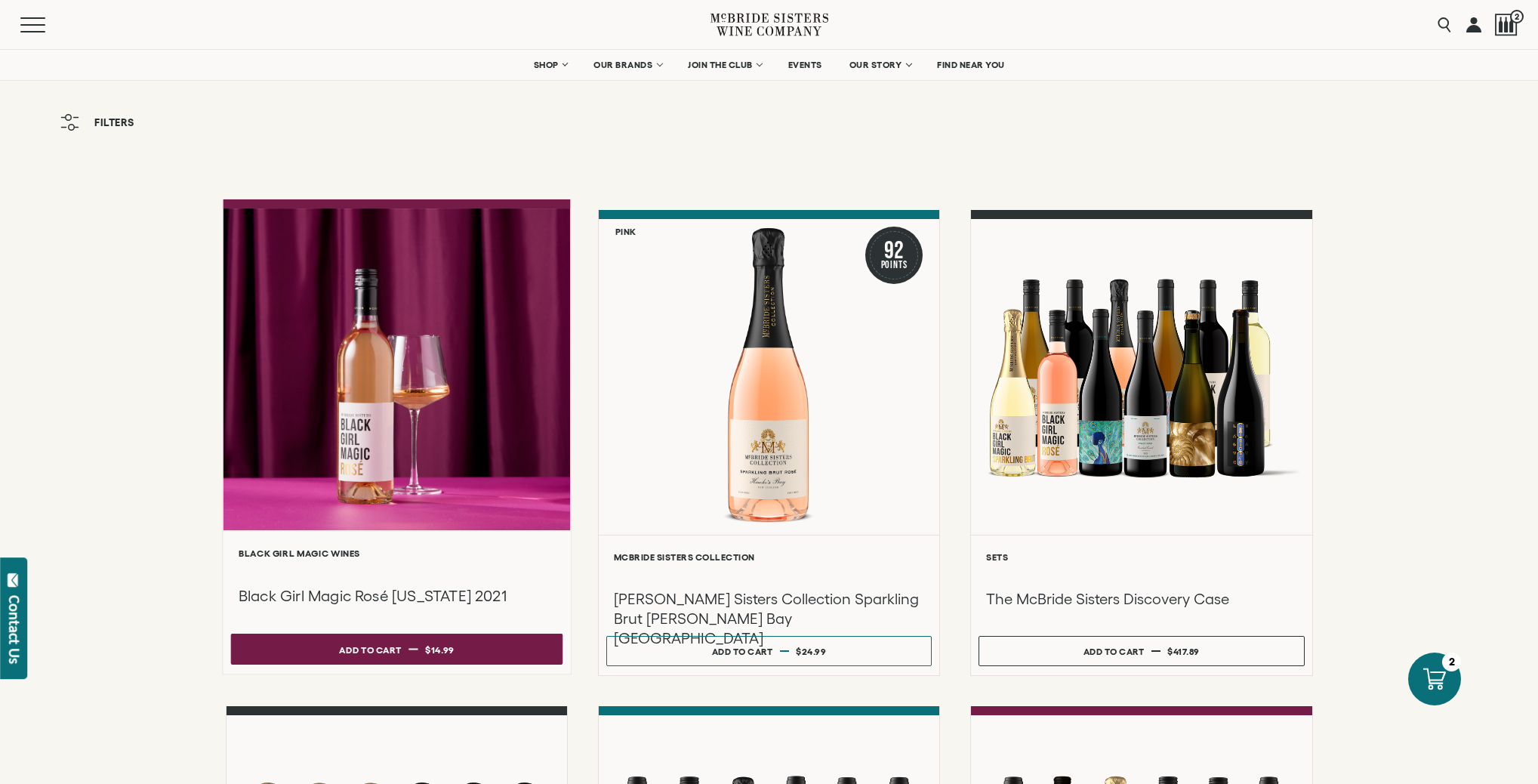
click at [395, 656] on div "Add to cart" at bounding box center [370, 650] width 62 height 22
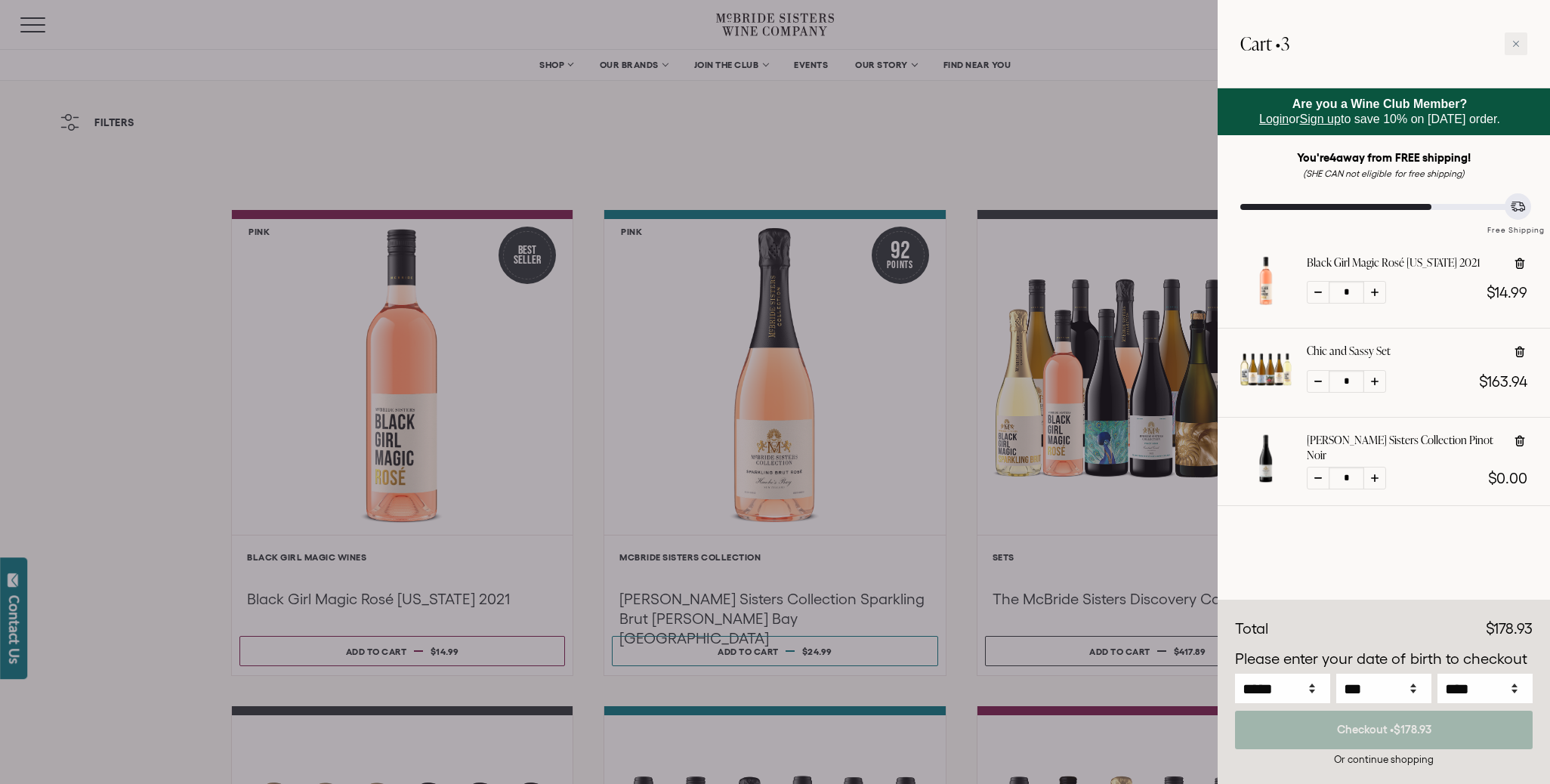
click at [1381, 286] on div at bounding box center [1375, 292] width 22 height 22
type input "*"
click at [1516, 46] on icon at bounding box center [1516, 43] width 8 height 8
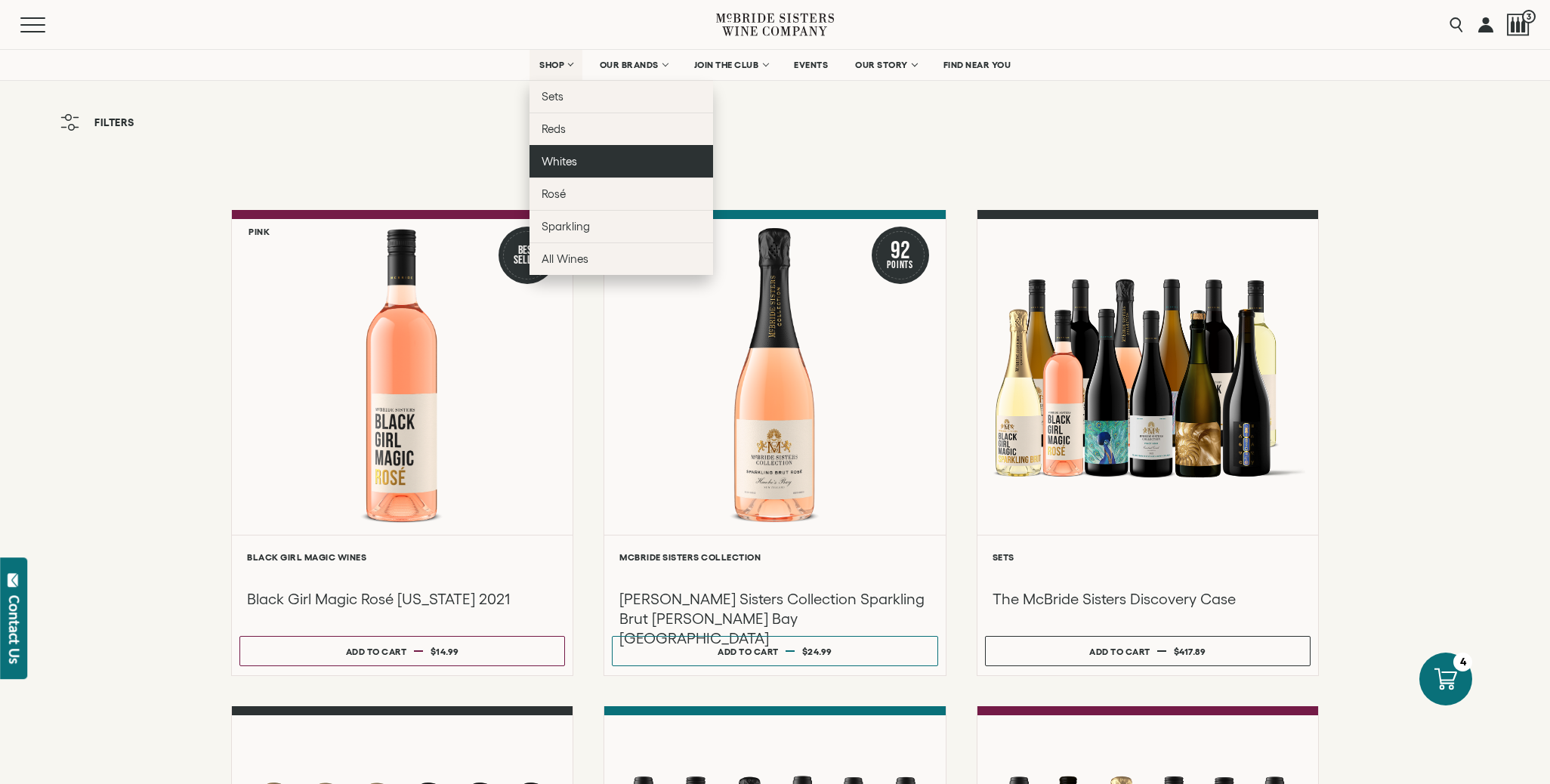
click at [552, 165] on span "Whites" at bounding box center [559, 161] width 35 height 13
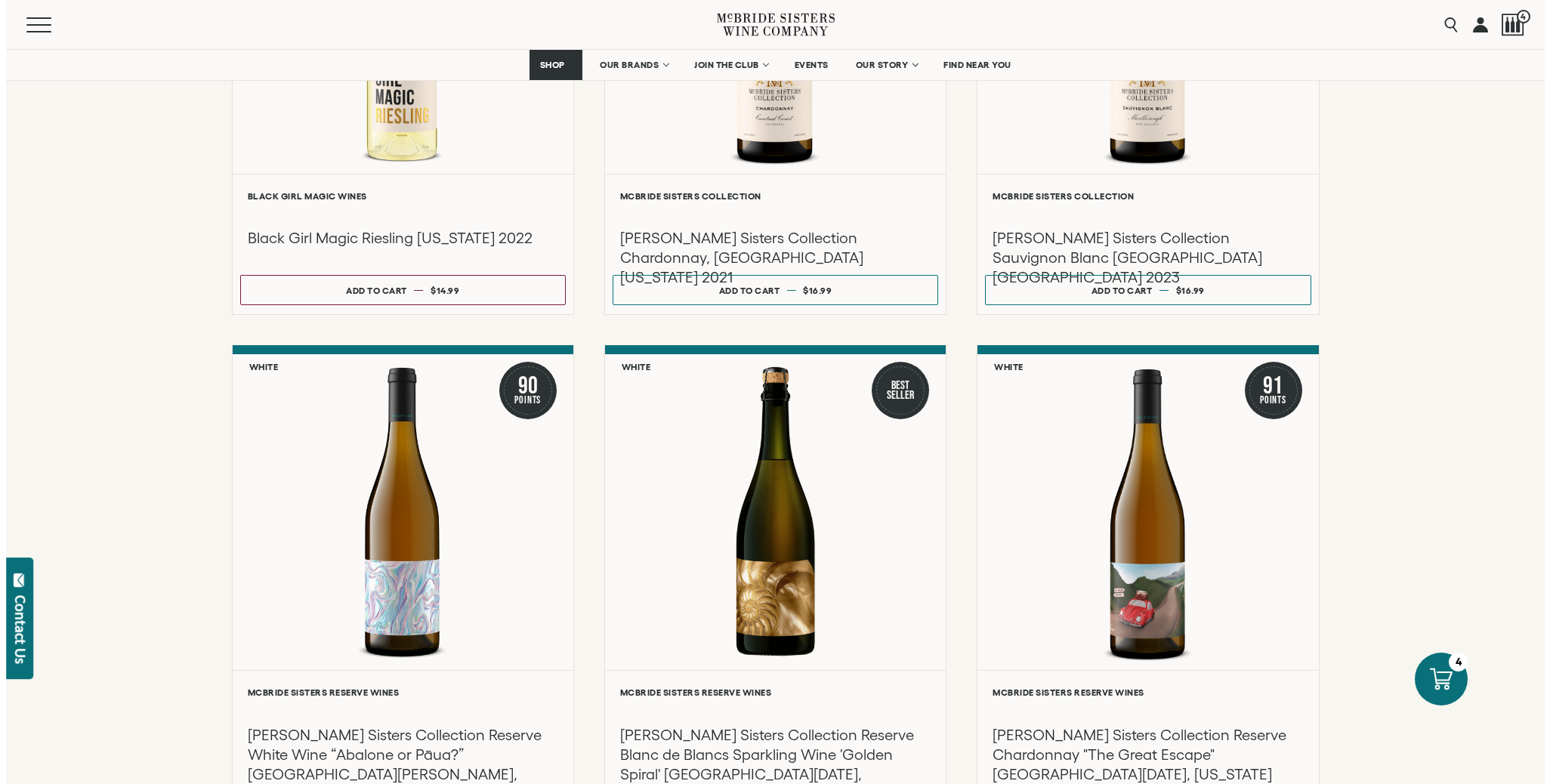
scroll to position [805, 0]
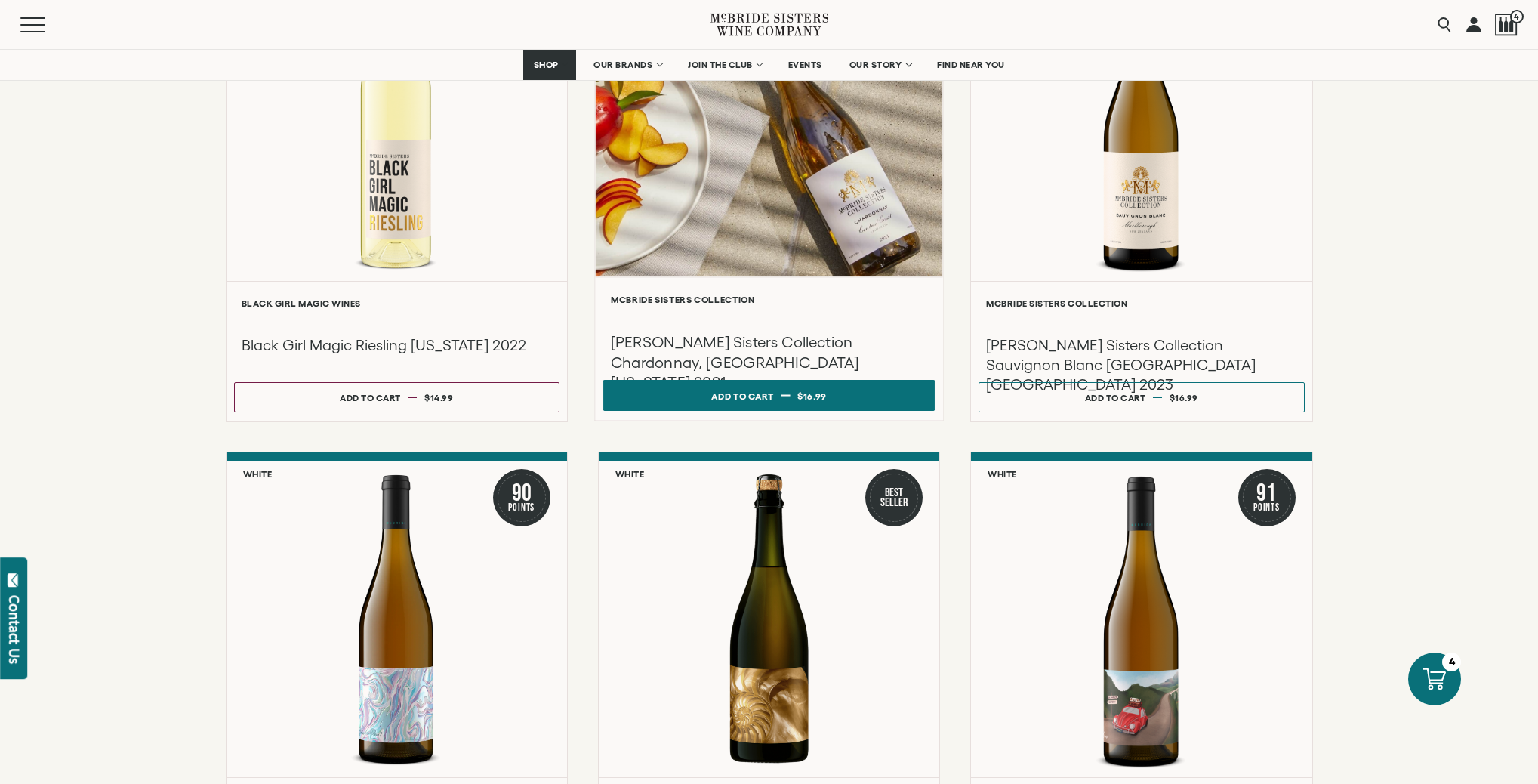
click at [778, 411] on button "Add to cart Regular price $16.99 Regular price Sale price $16.99 Unit price / p…" at bounding box center [769, 395] width 333 height 31
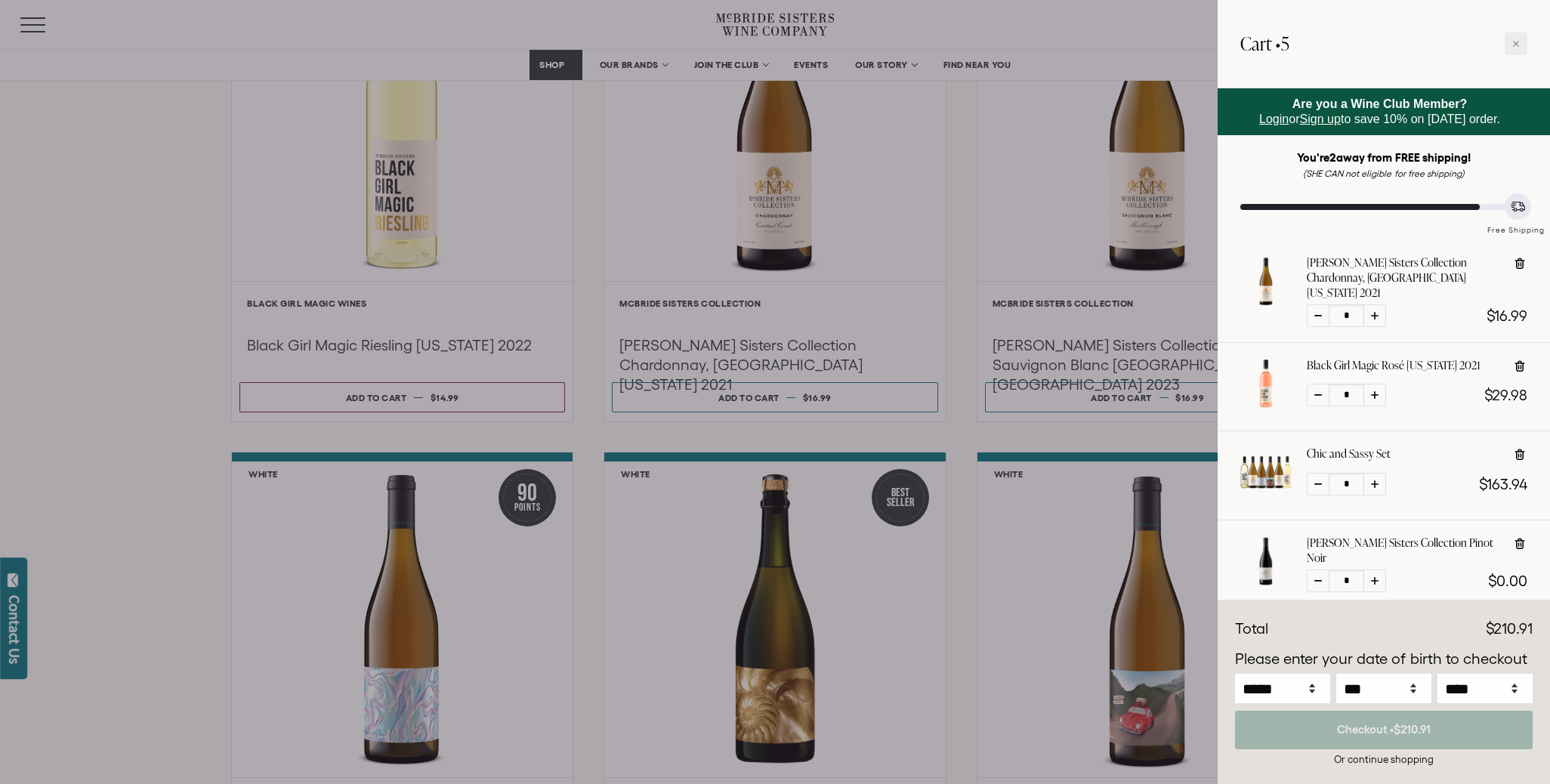
click at [1109, 416] on div at bounding box center [775, 392] width 1550 height 784
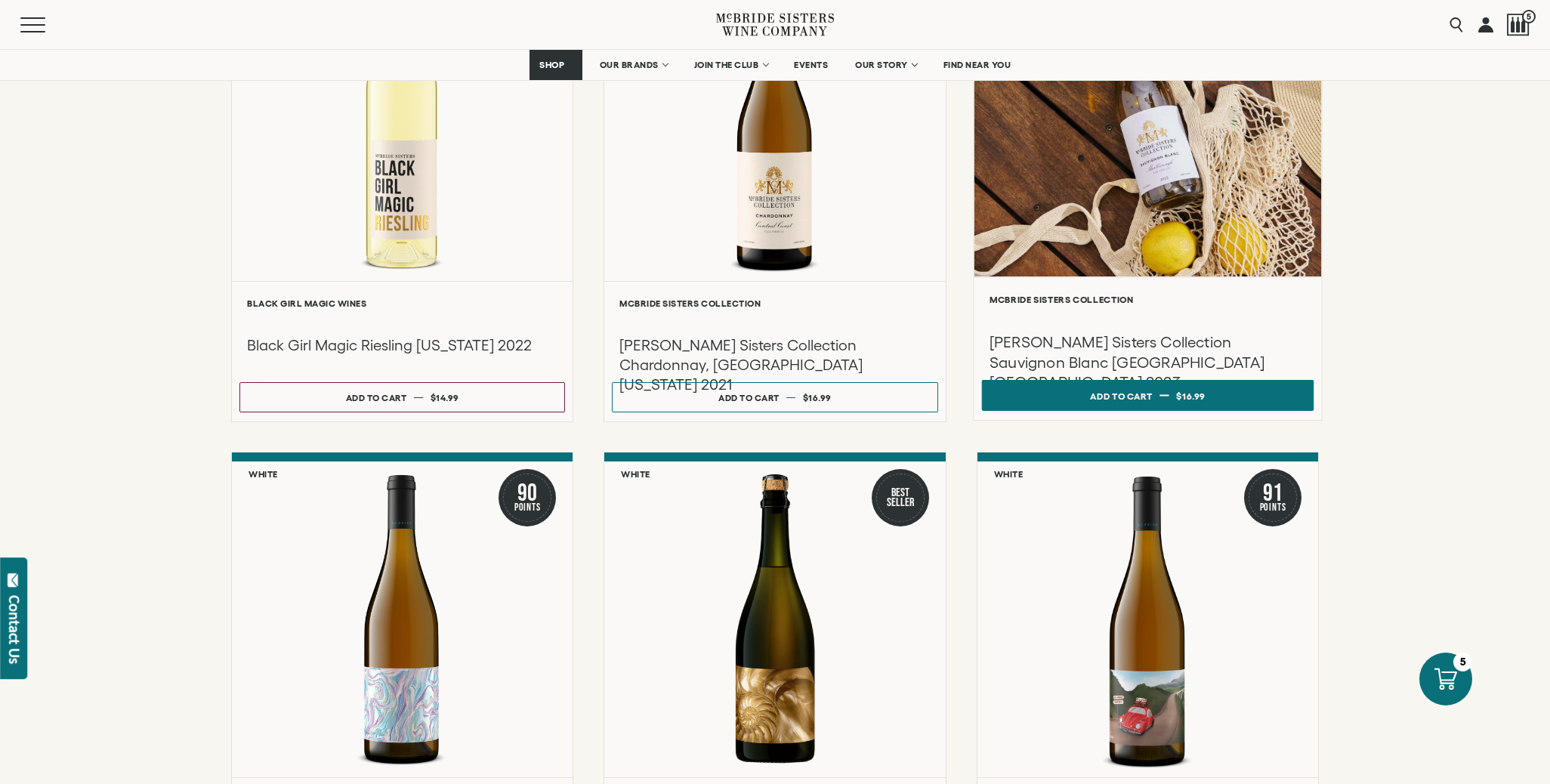
click at [1145, 407] on div "Add to cart" at bounding box center [1122, 395] width 62 height 22
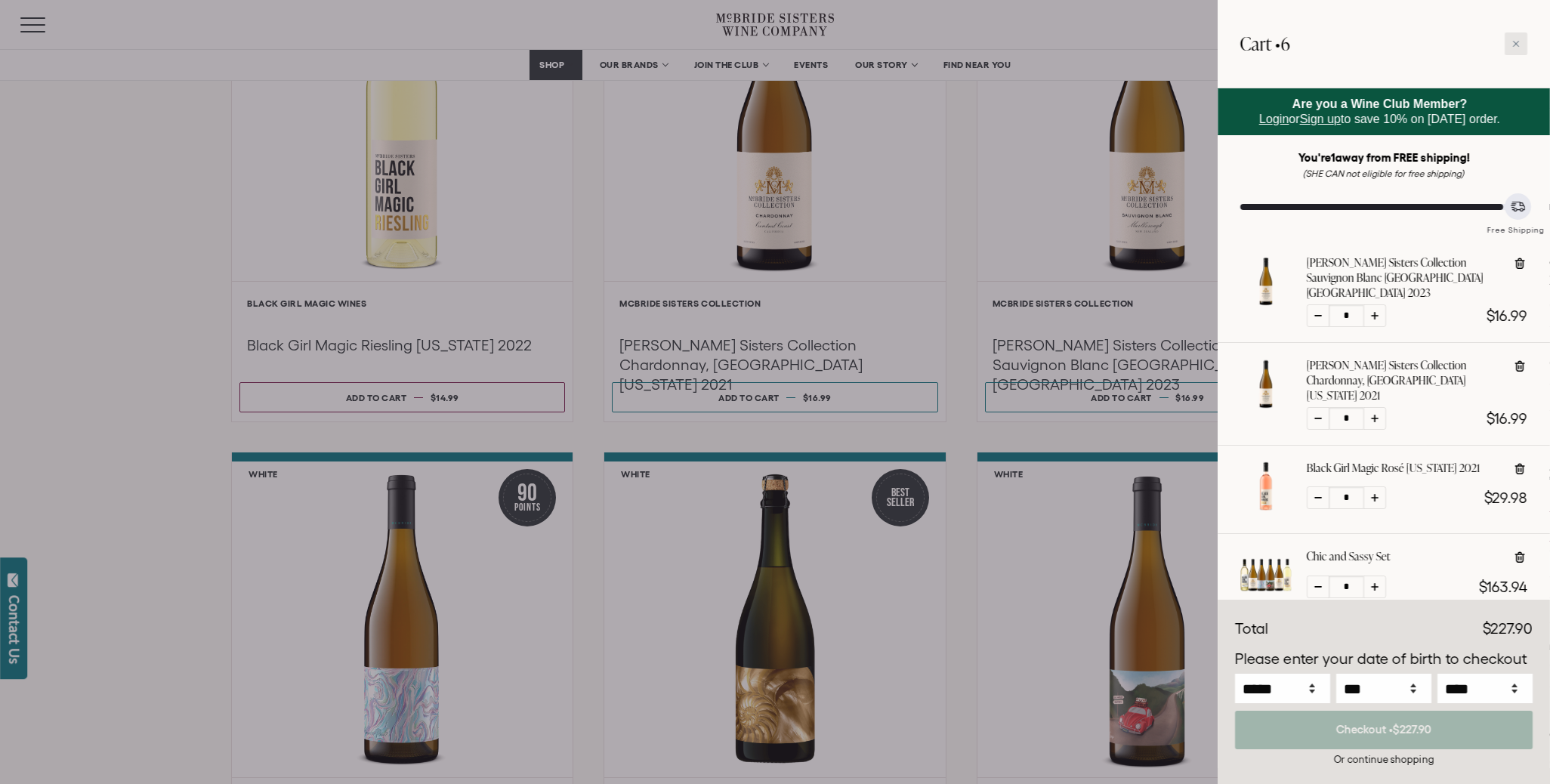
click at [1521, 46] on div at bounding box center [1516, 44] width 22 height 22
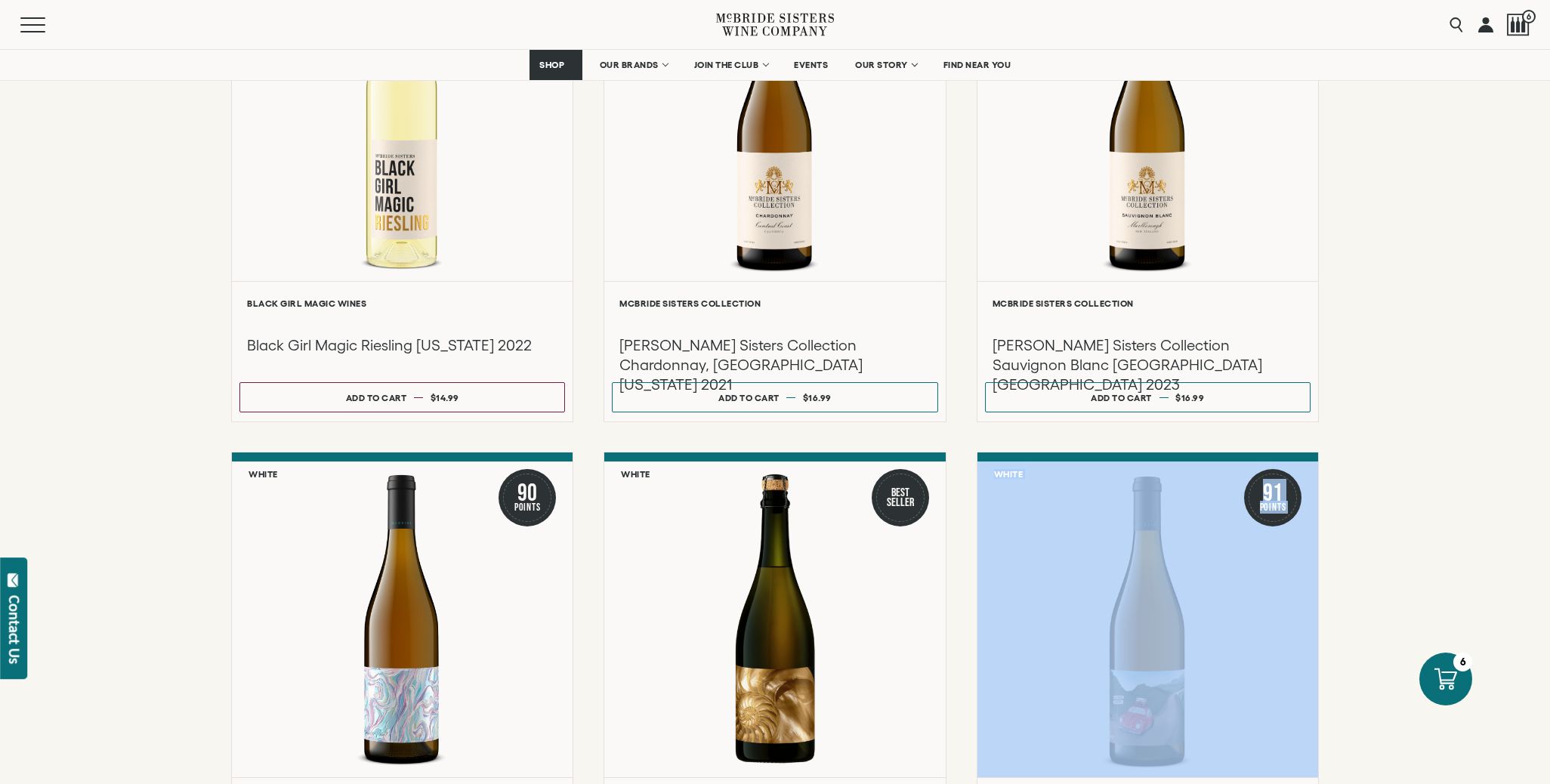
click at [1413, 480] on div "**********" at bounding box center [775, 247] width 1550 height 1575
click at [1404, 460] on div "**********" at bounding box center [775, 247] width 1550 height 1575
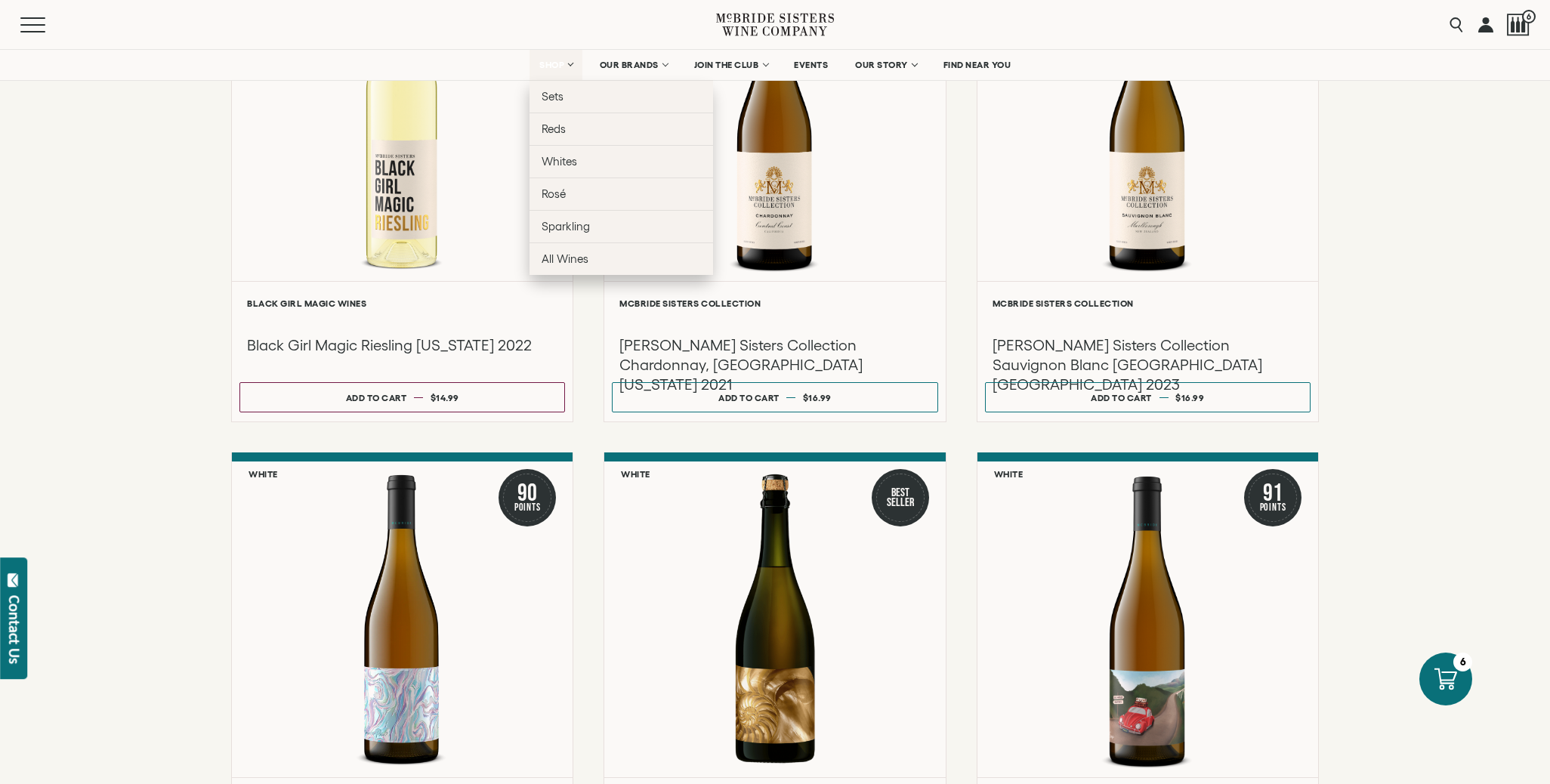
click at [540, 63] on span "SHOP" at bounding box center [553, 65] width 26 height 10
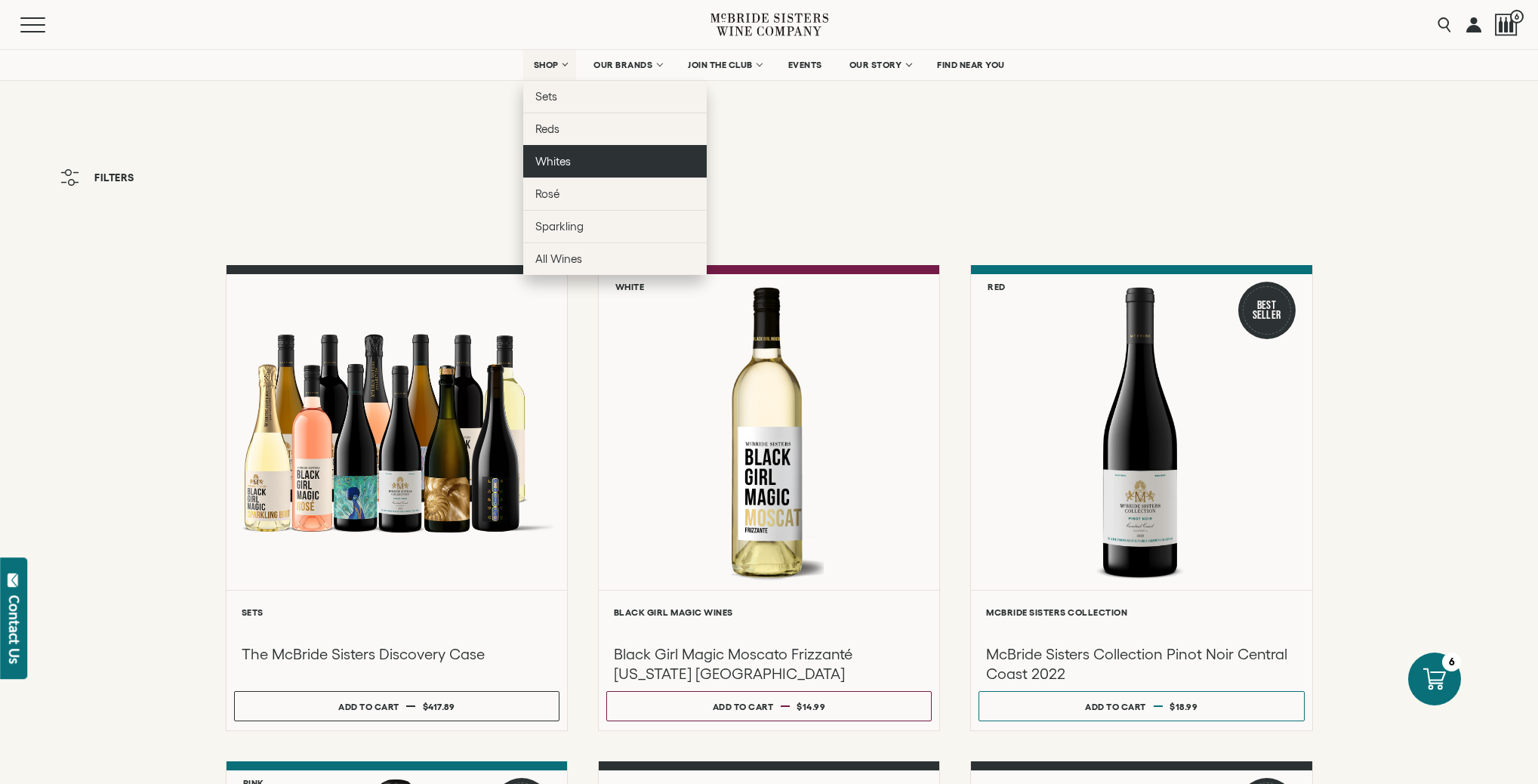
click at [564, 161] on span "Whites" at bounding box center [552, 161] width 35 height 13
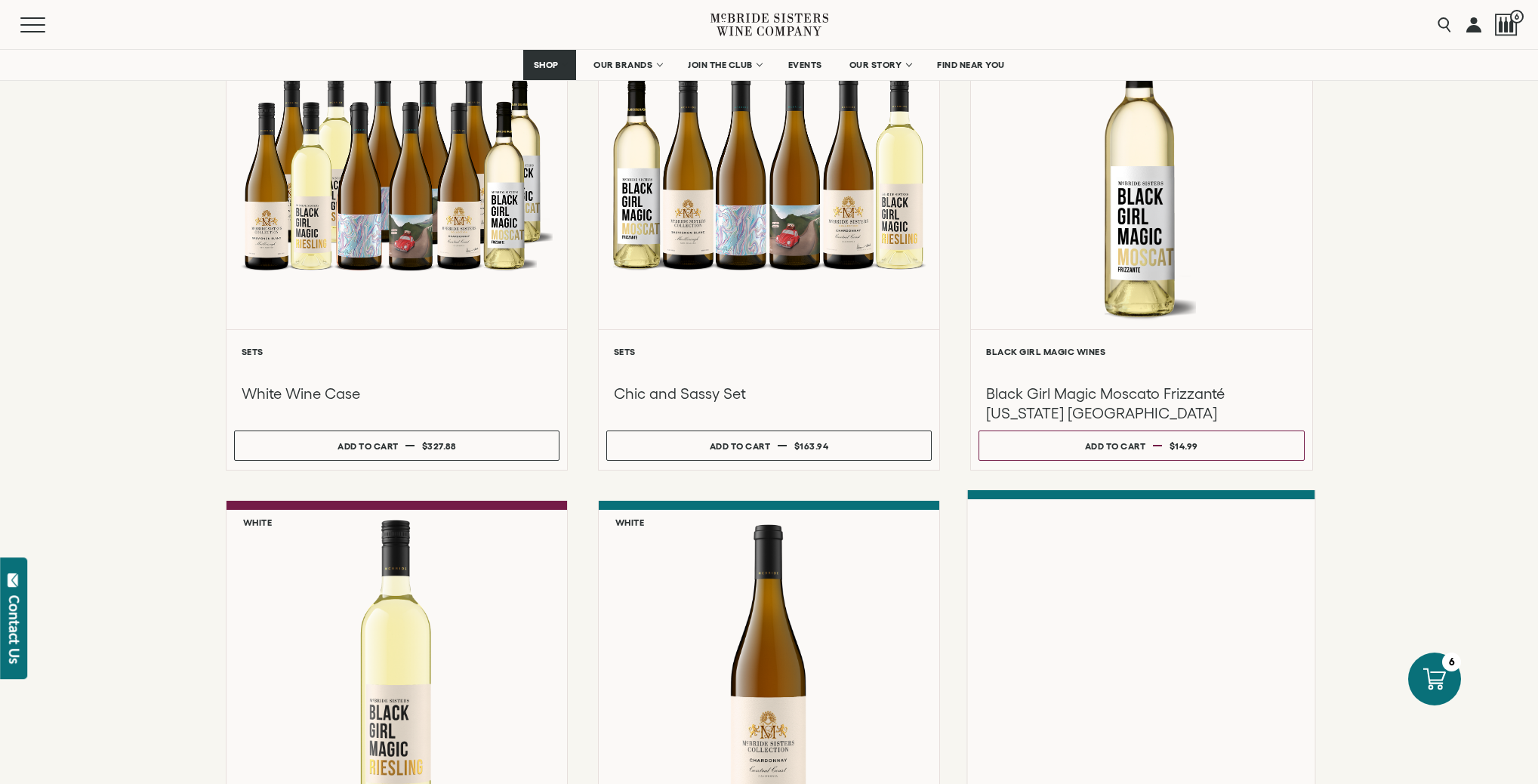
scroll to position [524, 0]
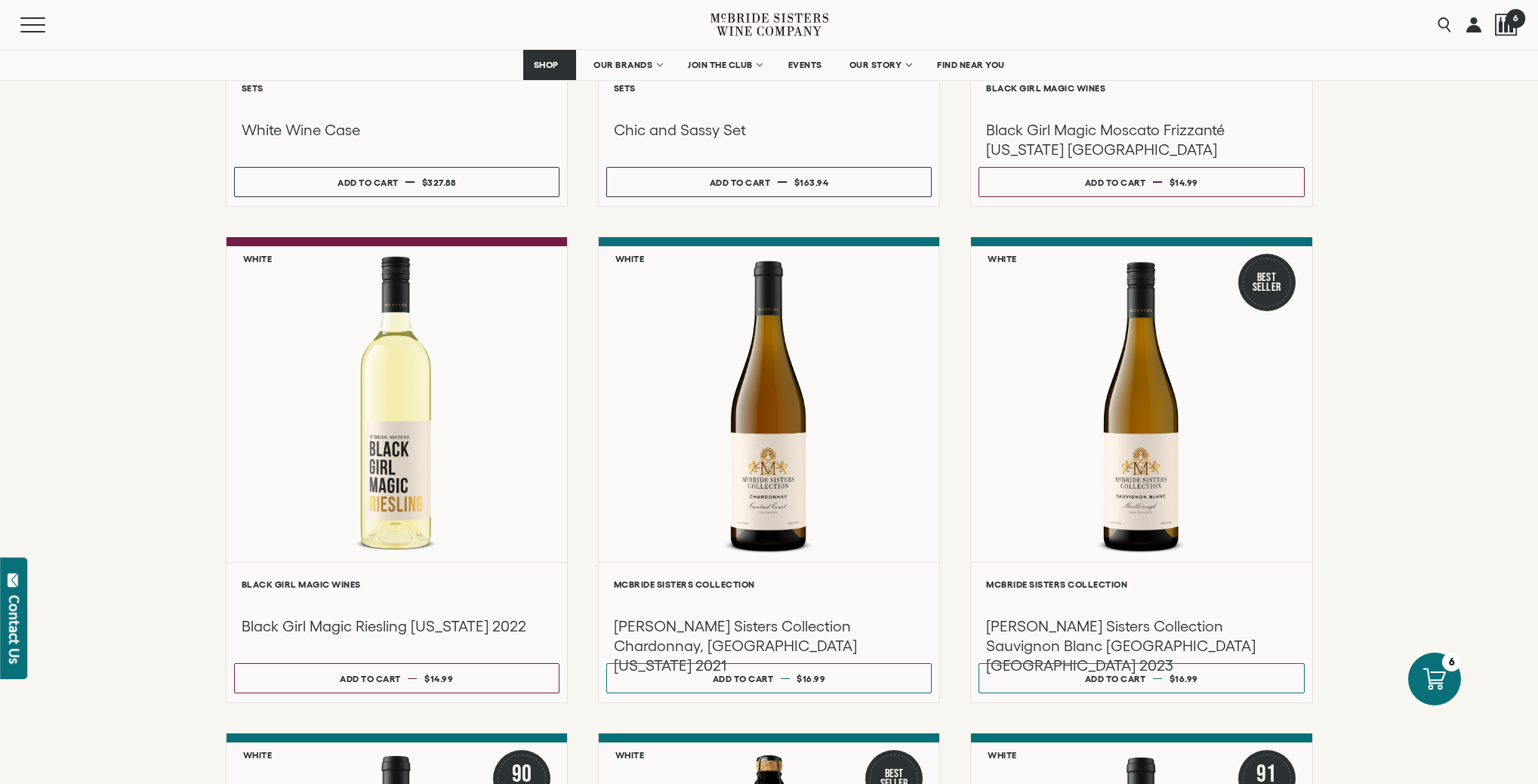
click at [1510, 25] on span "6" at bounding box center [1516, 18] width 19 height 19
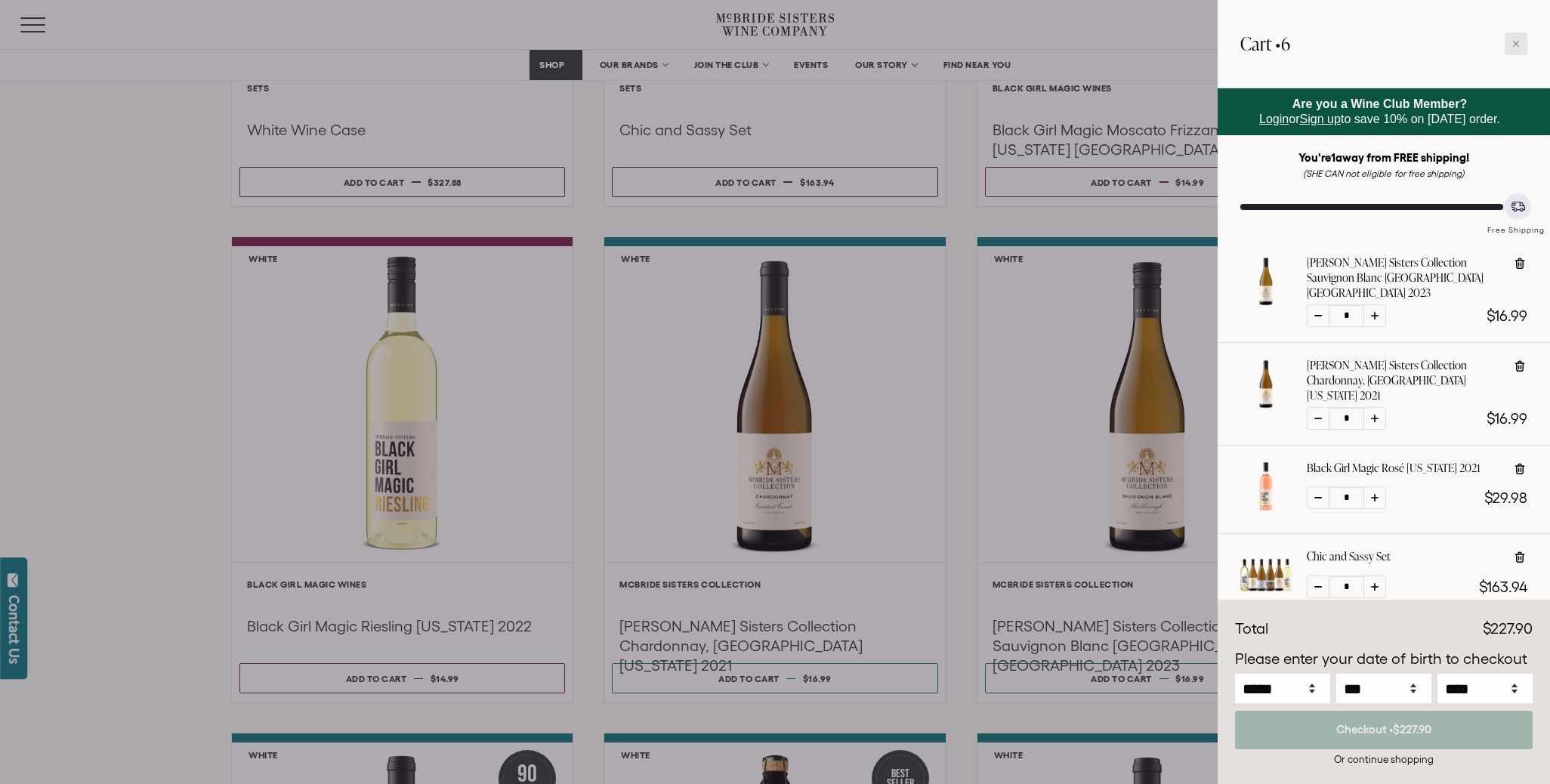
click at [1515, 43] on icon at bounding box center [1516, 43] width 8 height 8
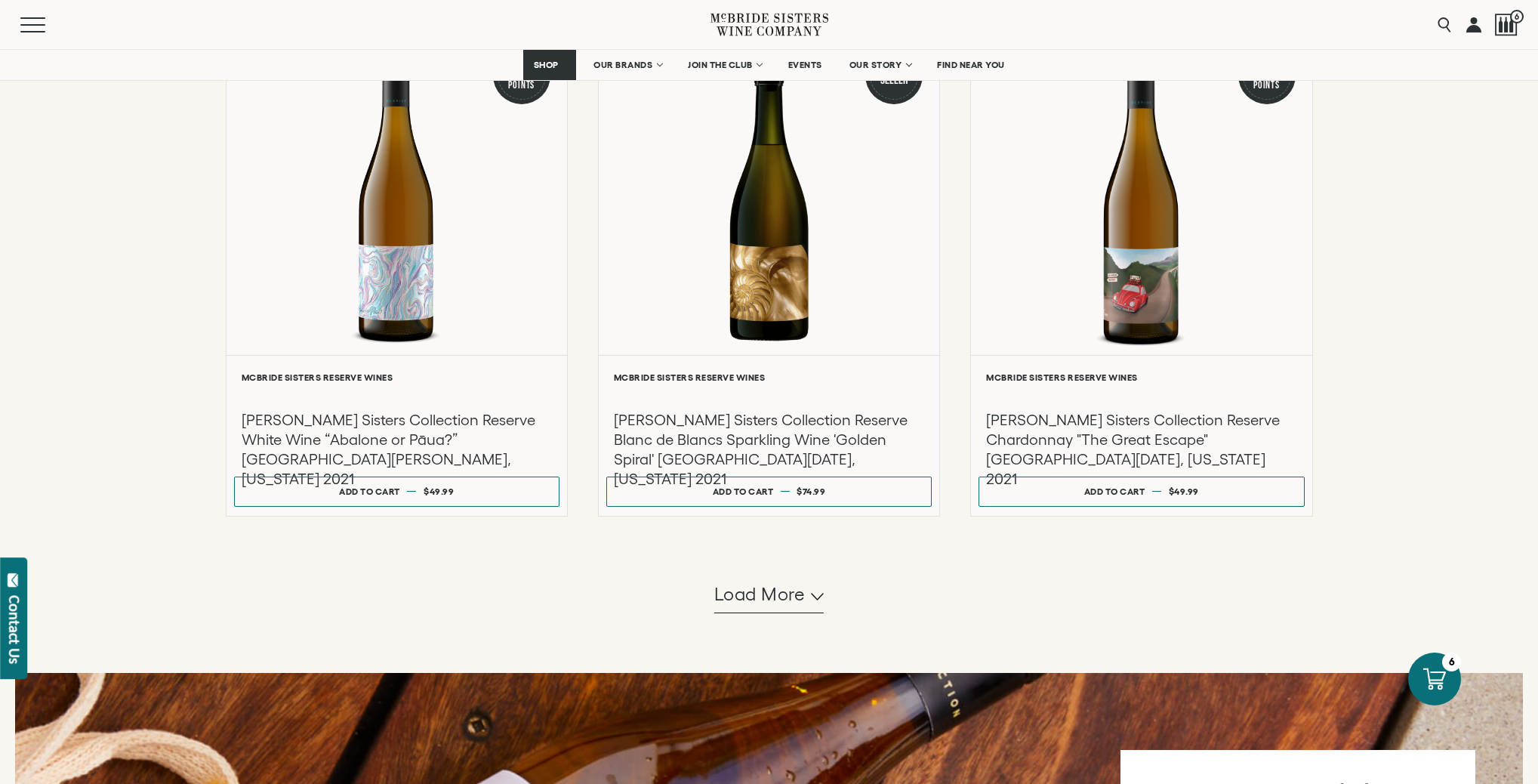
scroll to position [1230, 0]
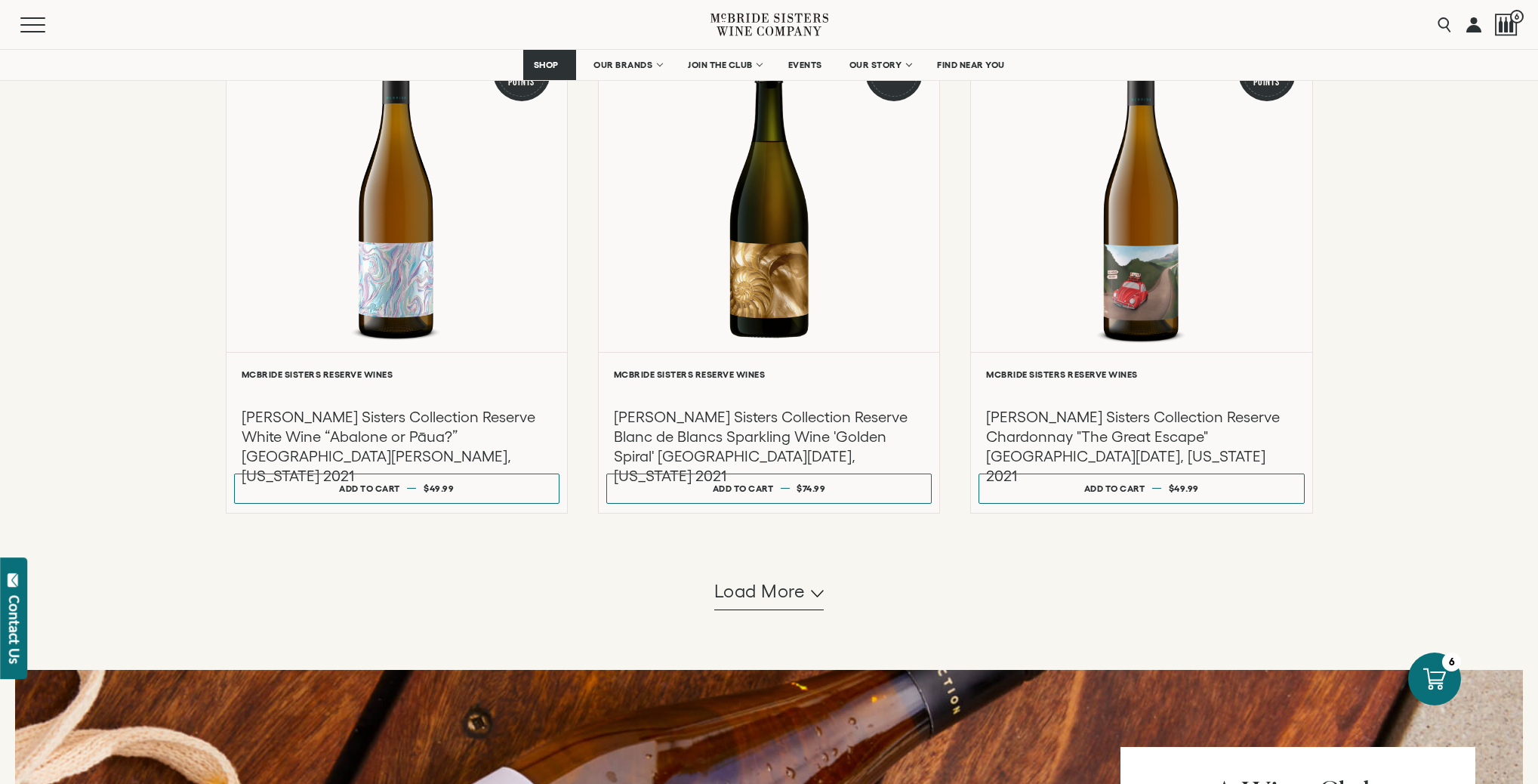
drag, startPoint x: 781, startPoint y: 607, endPoint x: 794, endPoint y: 613, distance: 14.3
click at [781, 604] on span "Load more" at bounding box center [760, 591] width 91 height 26
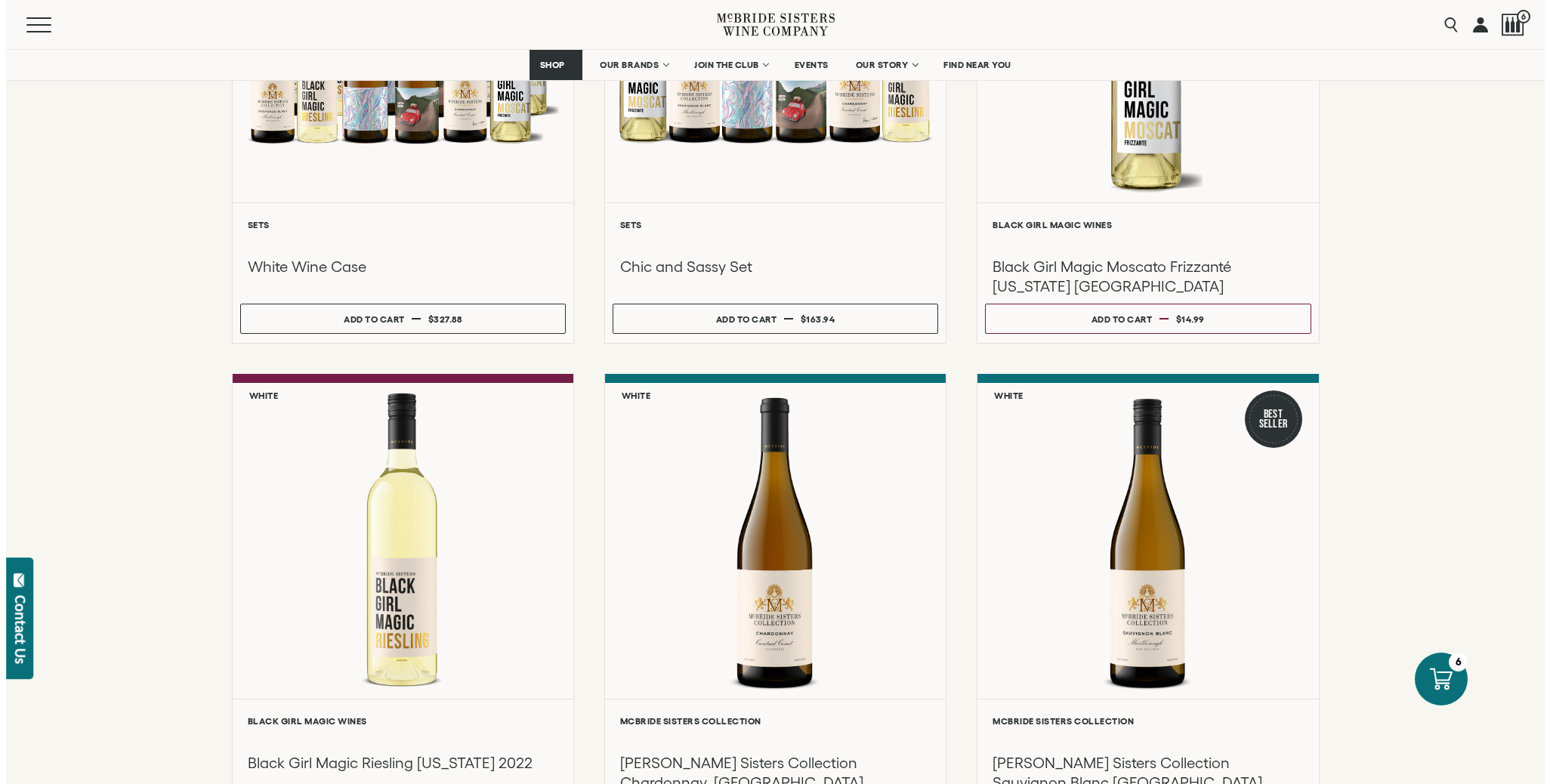
scroll to position [277, 0]
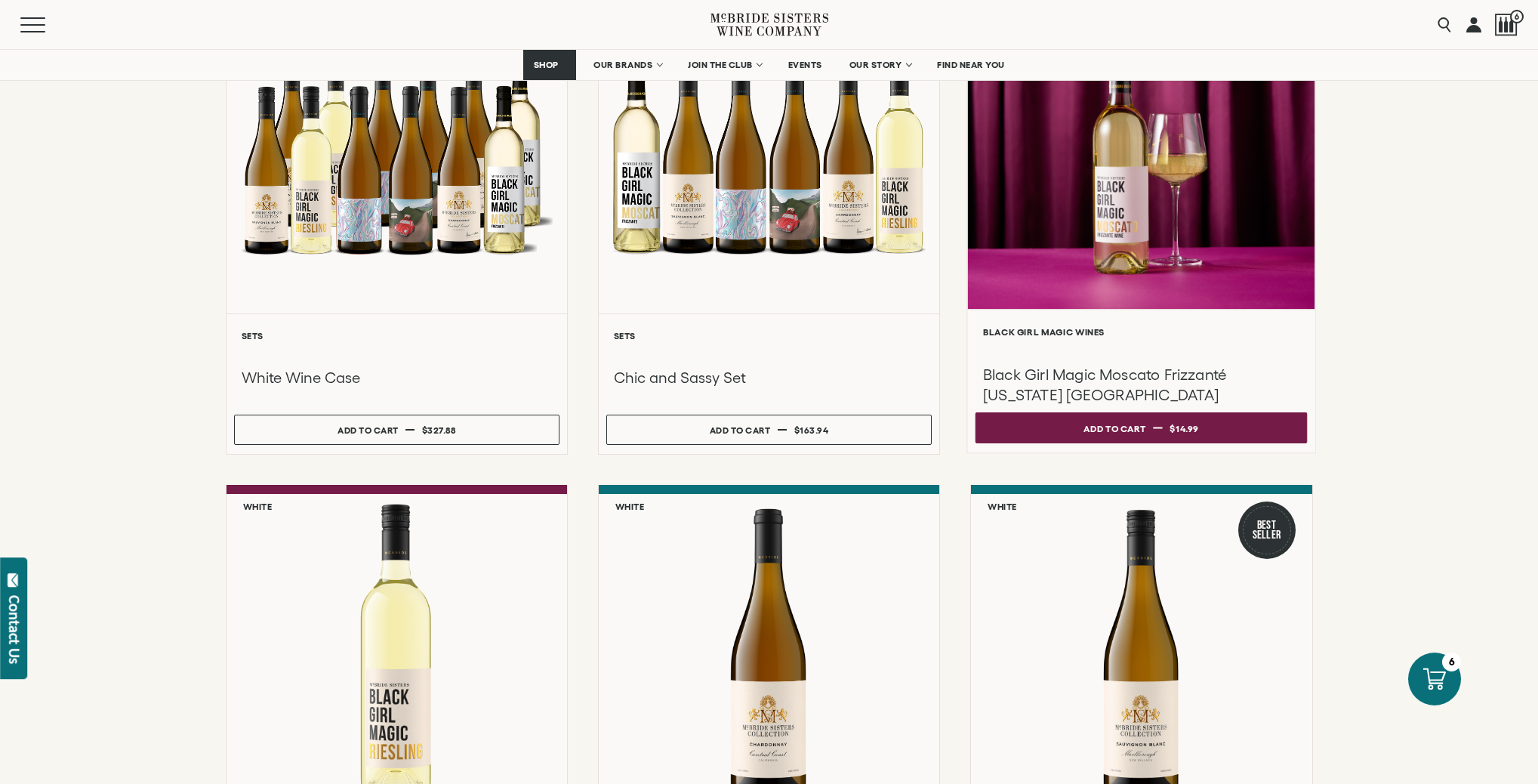
click at [1161, 439] on button "Add to cart Regular price $14.99 Regular price Sale price $14.99 Unit price / p…" at bounding box center [1142, 428] width 333 height 31
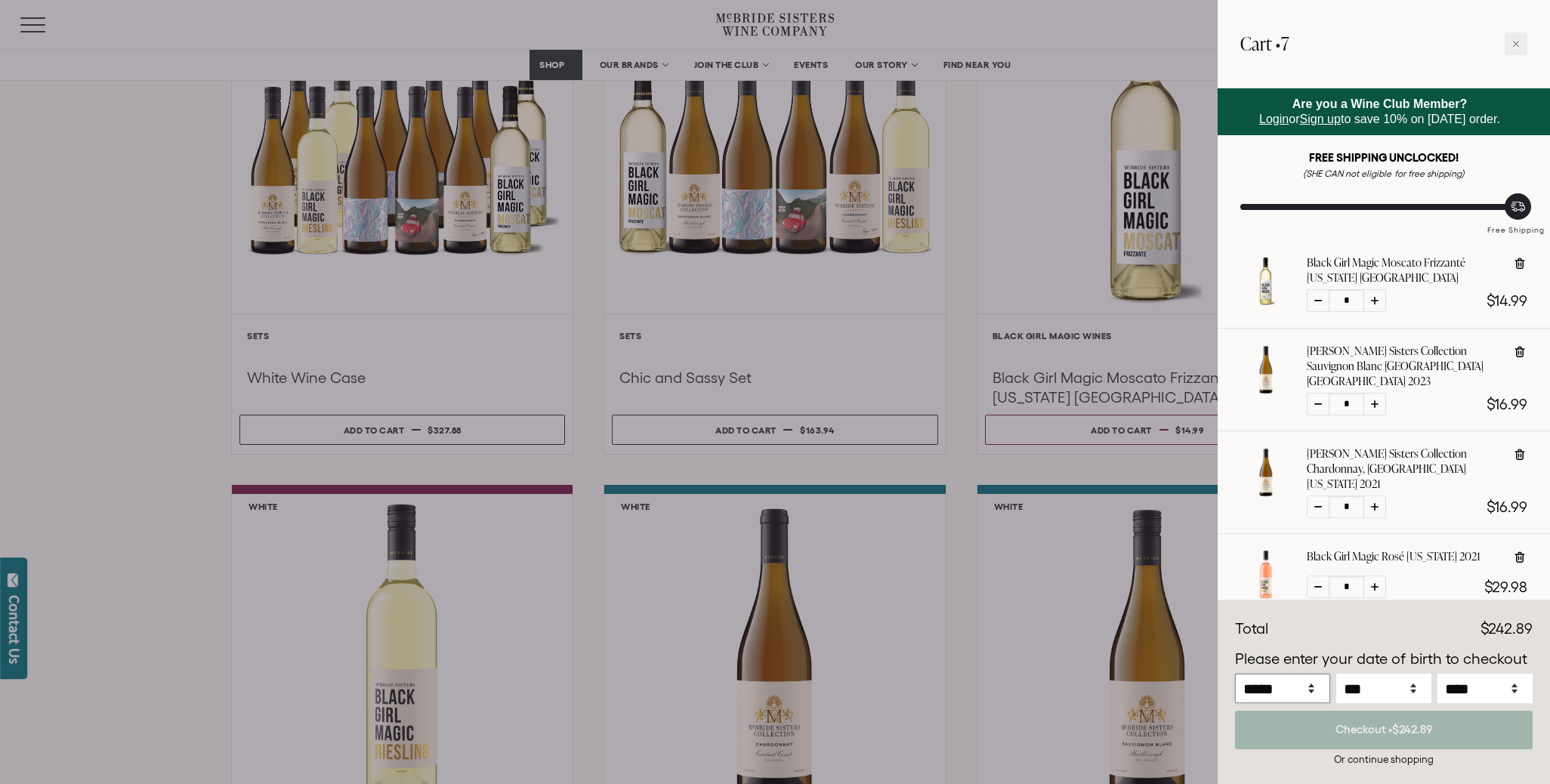
select select "**"
select select "****"
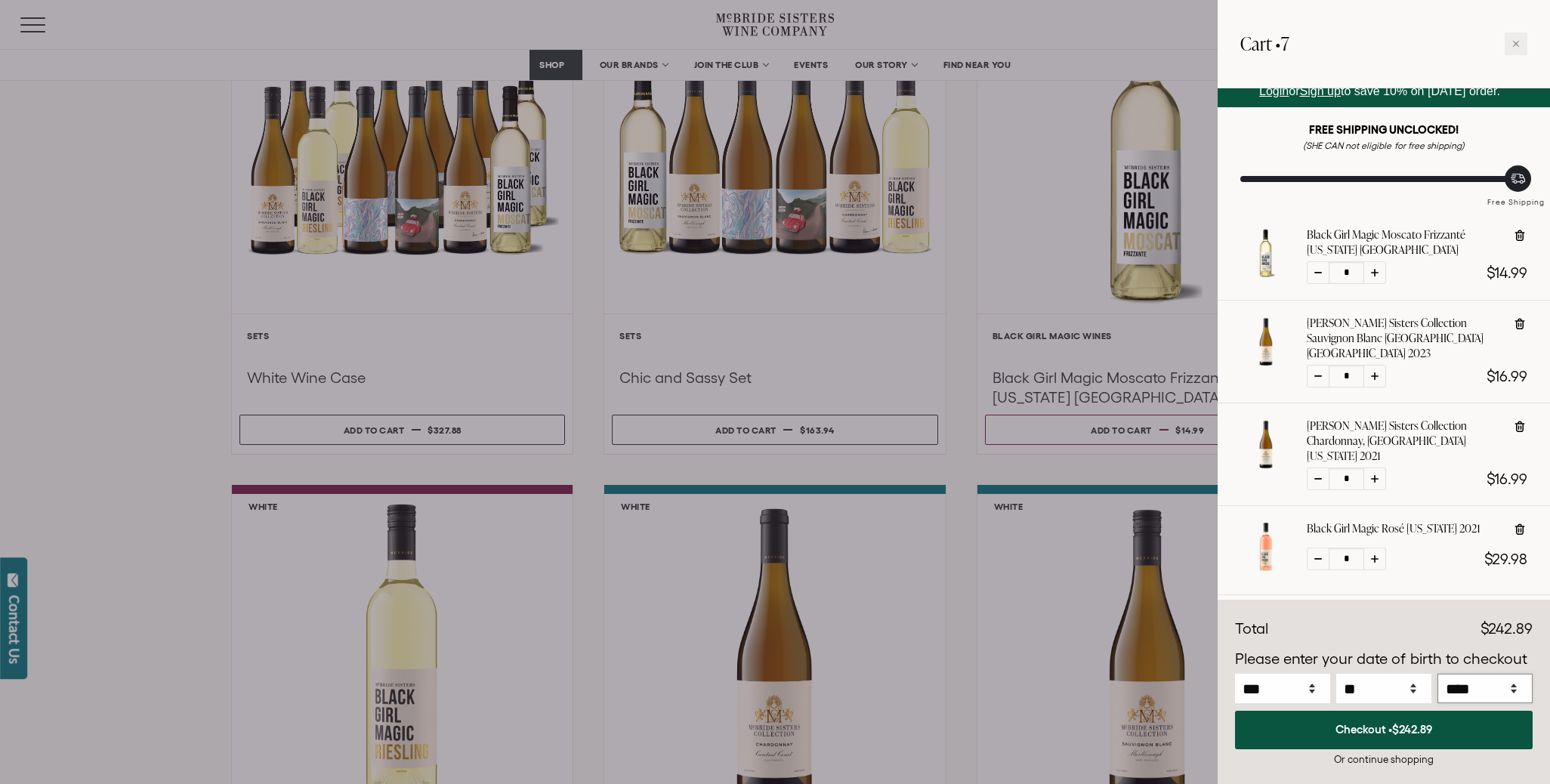
scroll to position [0, 0]
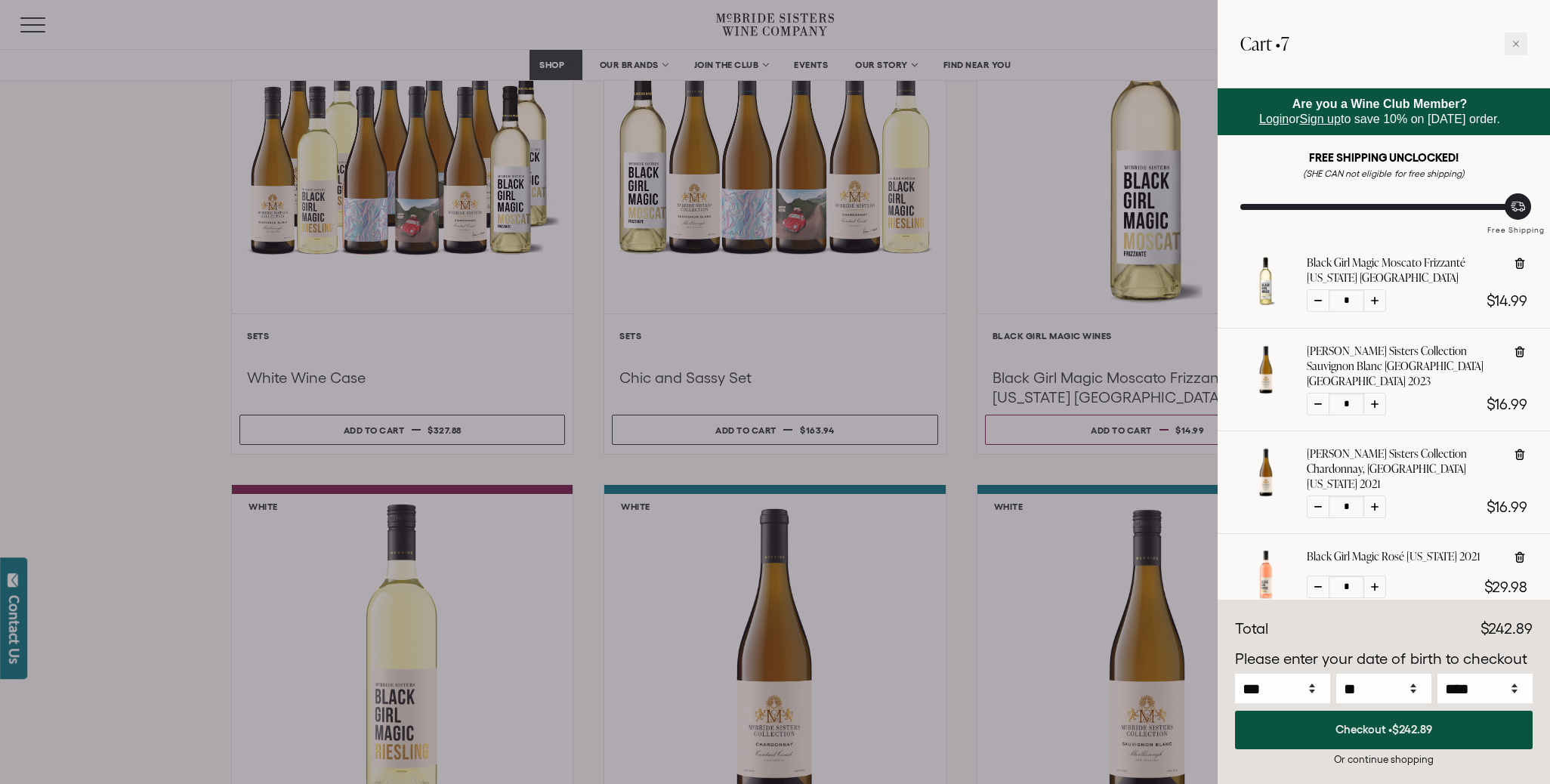
click at [1383, 732] on button "Checkout • $242.89" at bounding box center [1384, 730] width 297 height 39
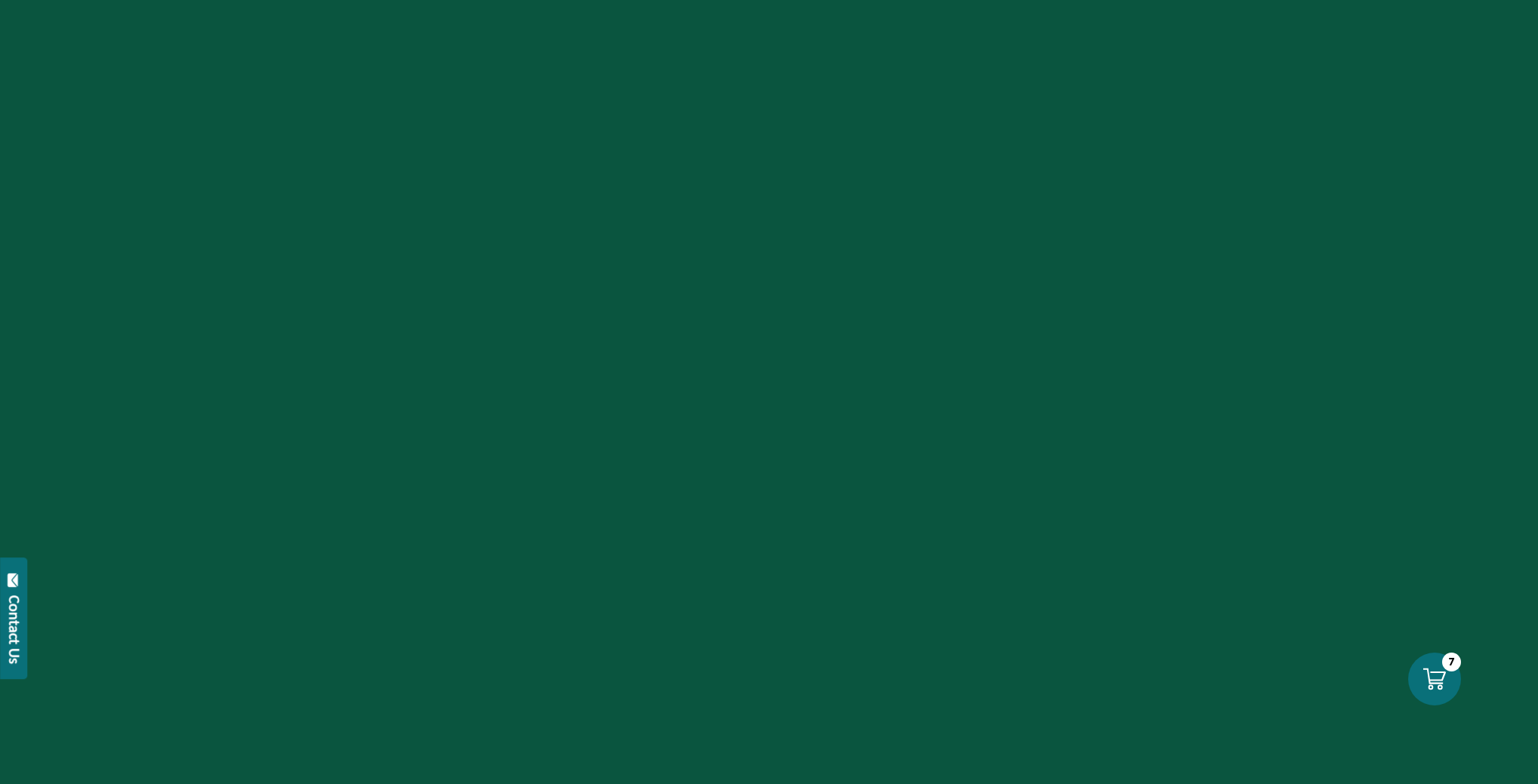
select select "****"
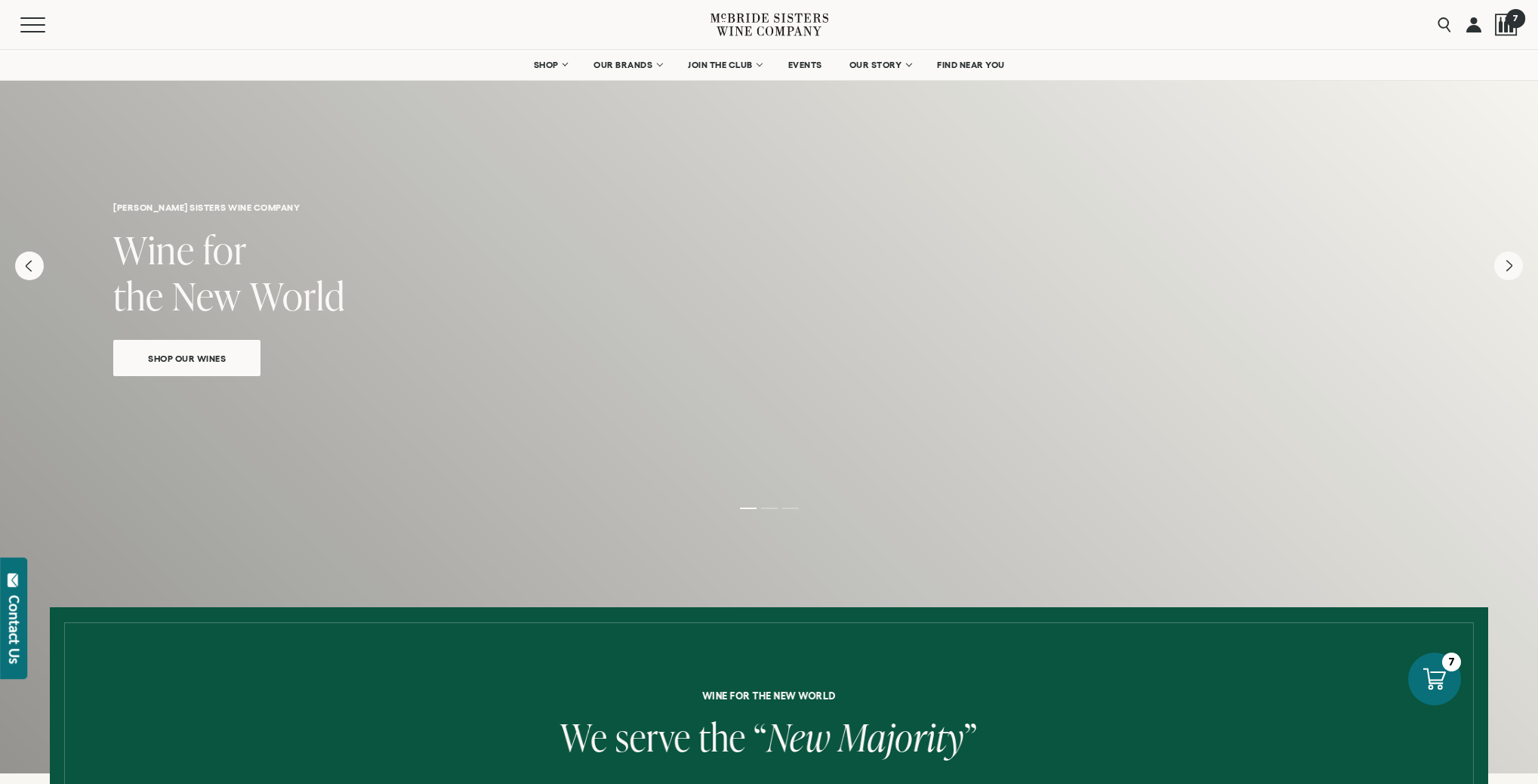
click at [1504, 34] on div at bounding box center [1506, 25] width 22 height 22
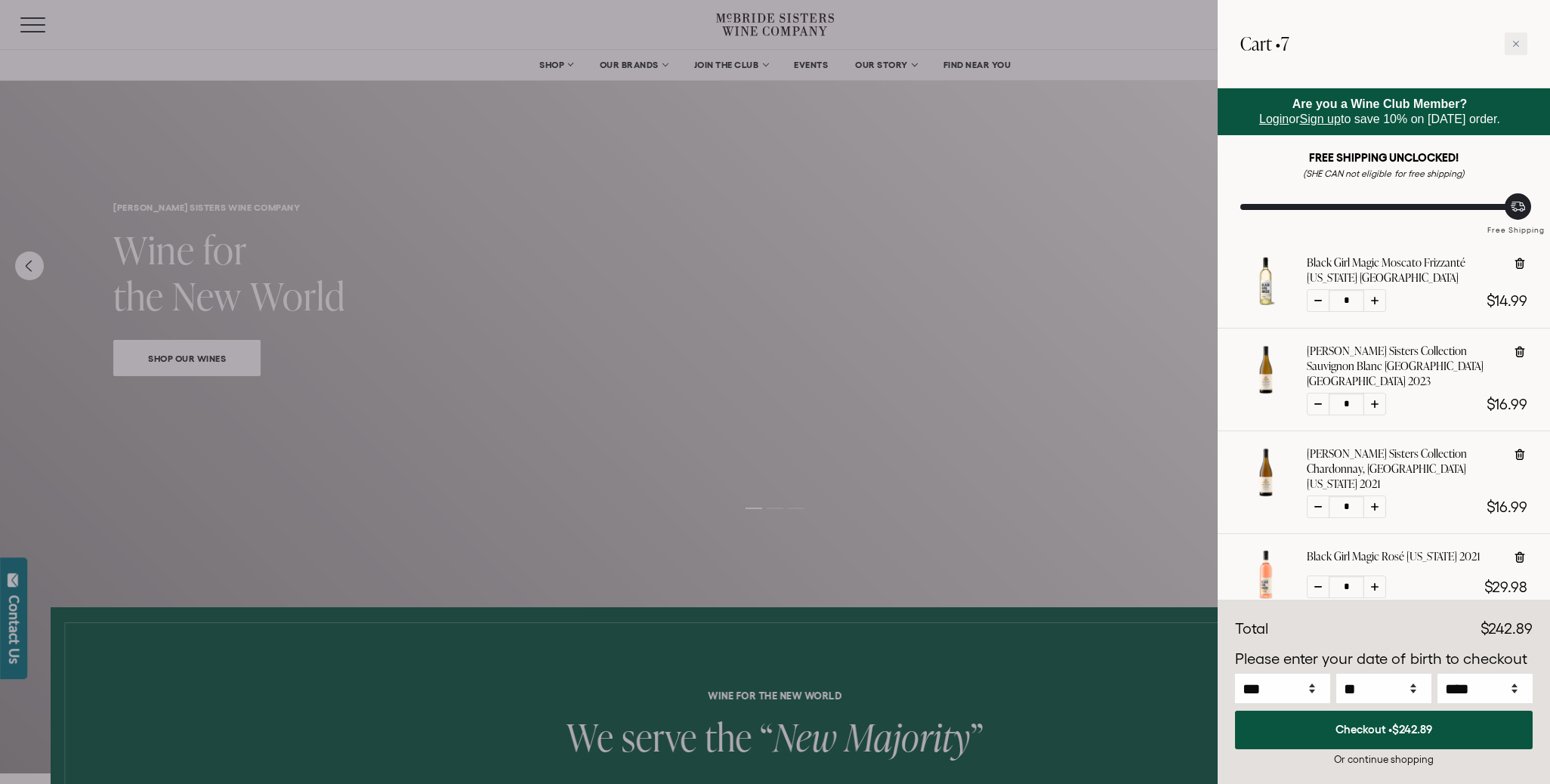
click at [1274, 119] on span "Login" at bounding box center [1274, 119] width 29 height 13
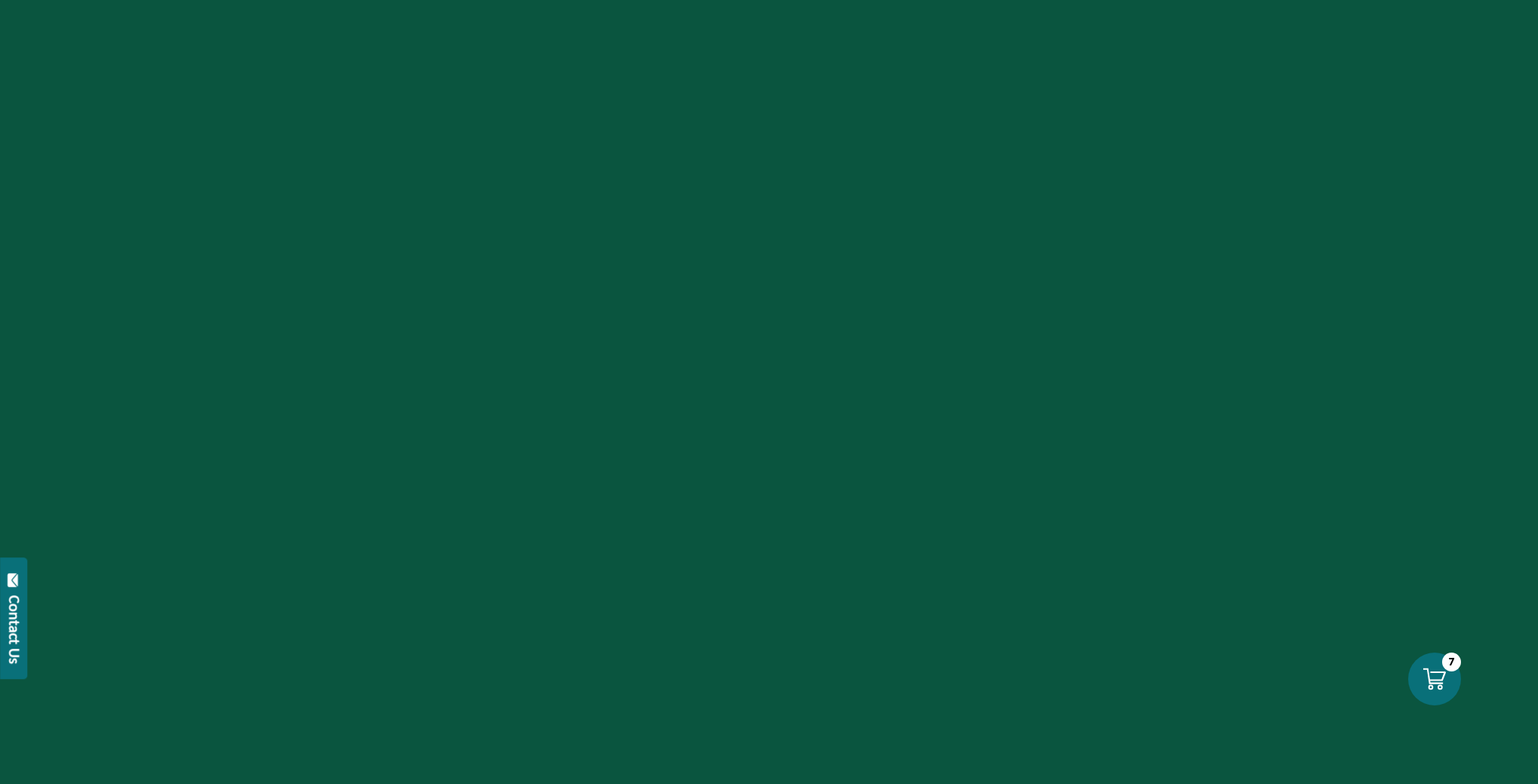
select select "****"
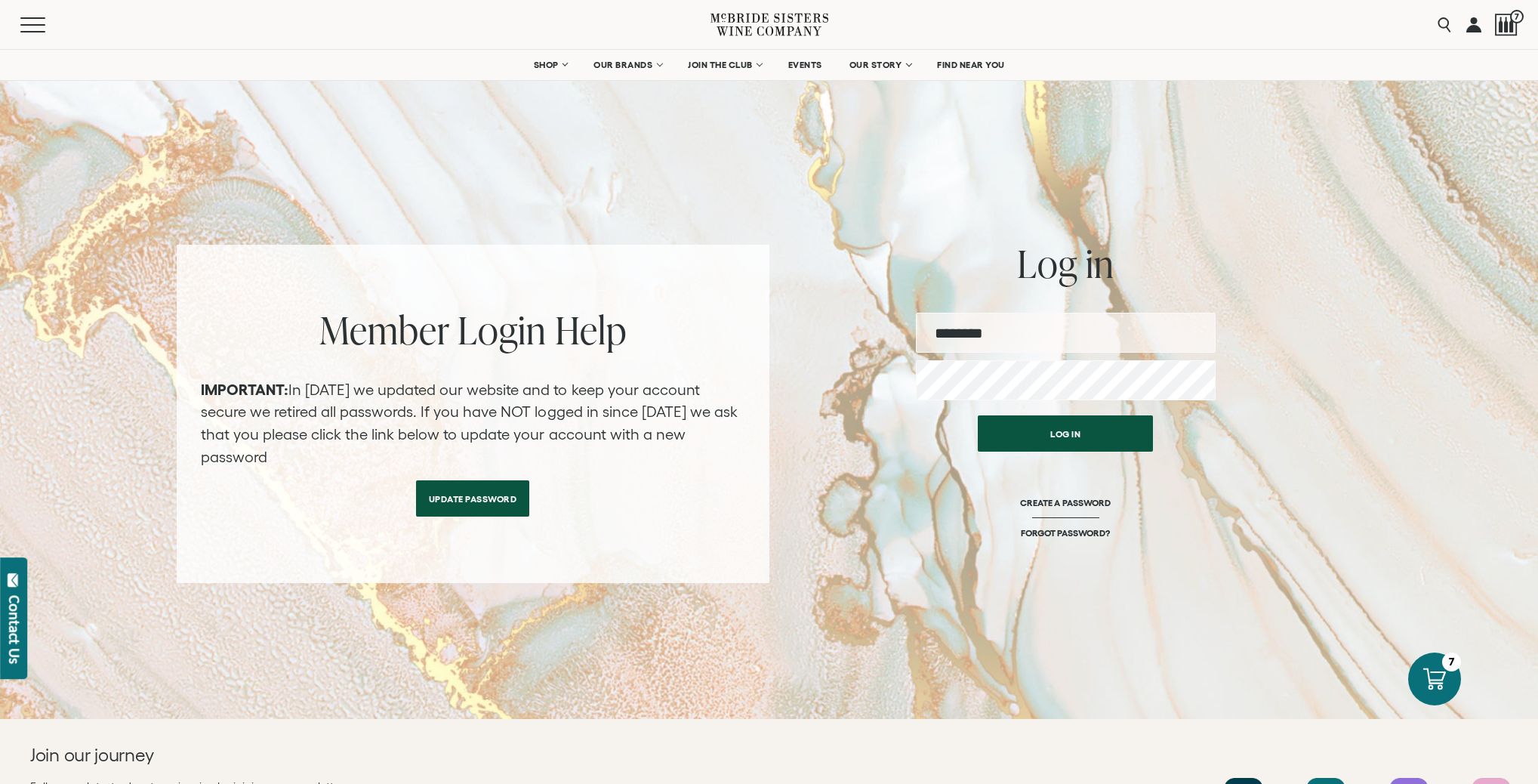
type input "**********"
click button "Log in"
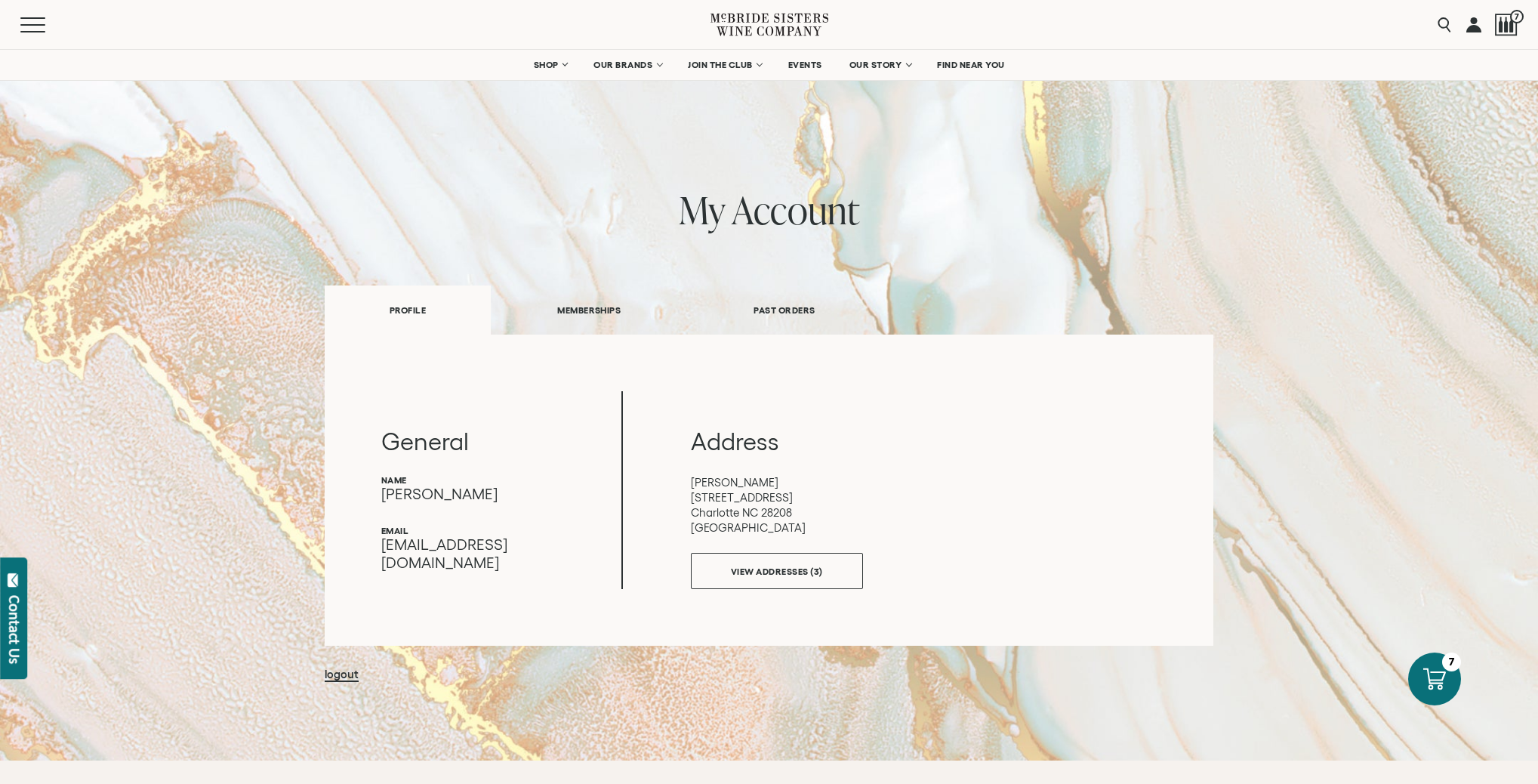
click at [557, 299] on link "MEMBERSHIPS" at bounding box center [589, 310] width 196 height 52
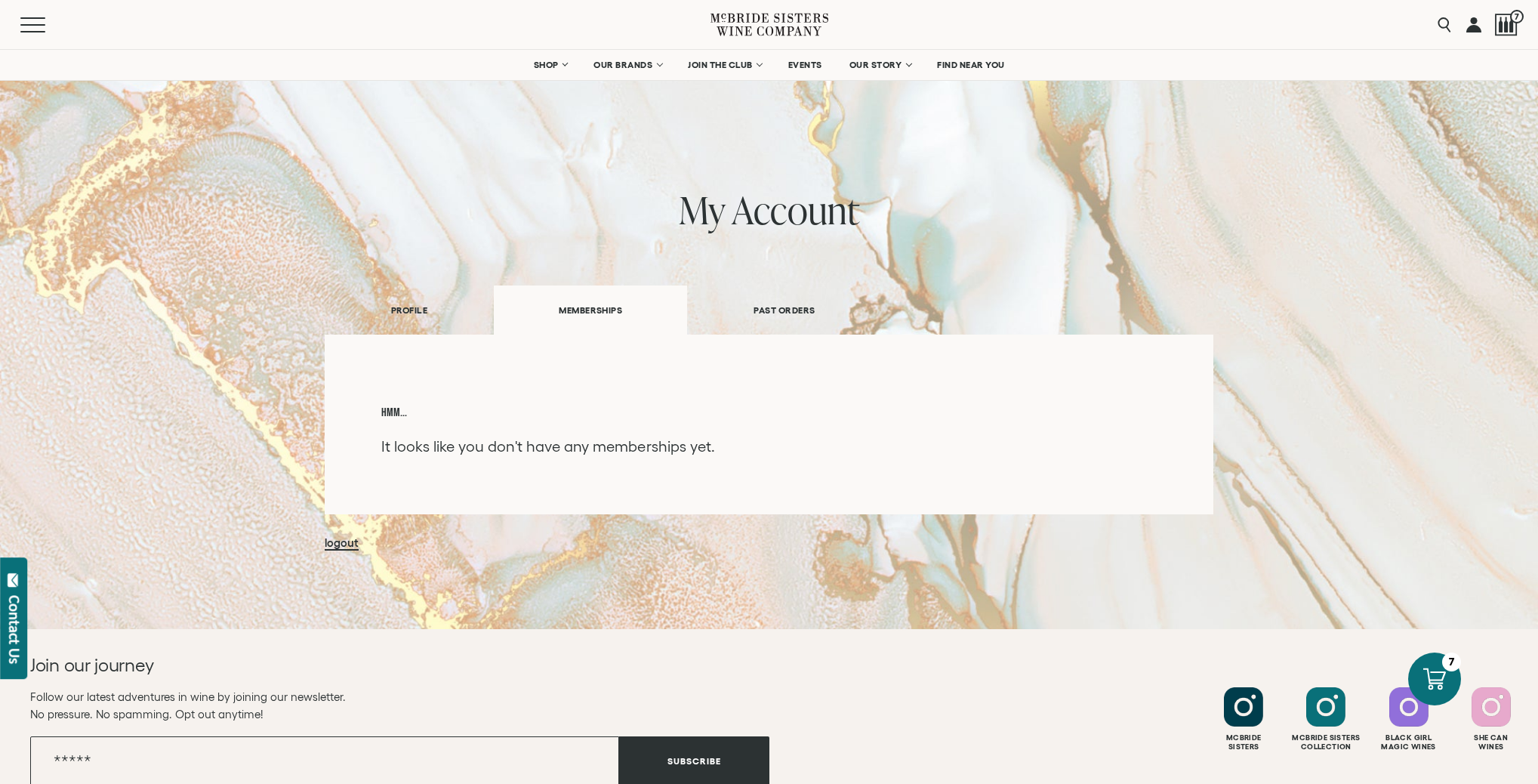
click at [797, 311] on link "PAST ORDERS" at bounding box center [784, 310] width 194 height 52
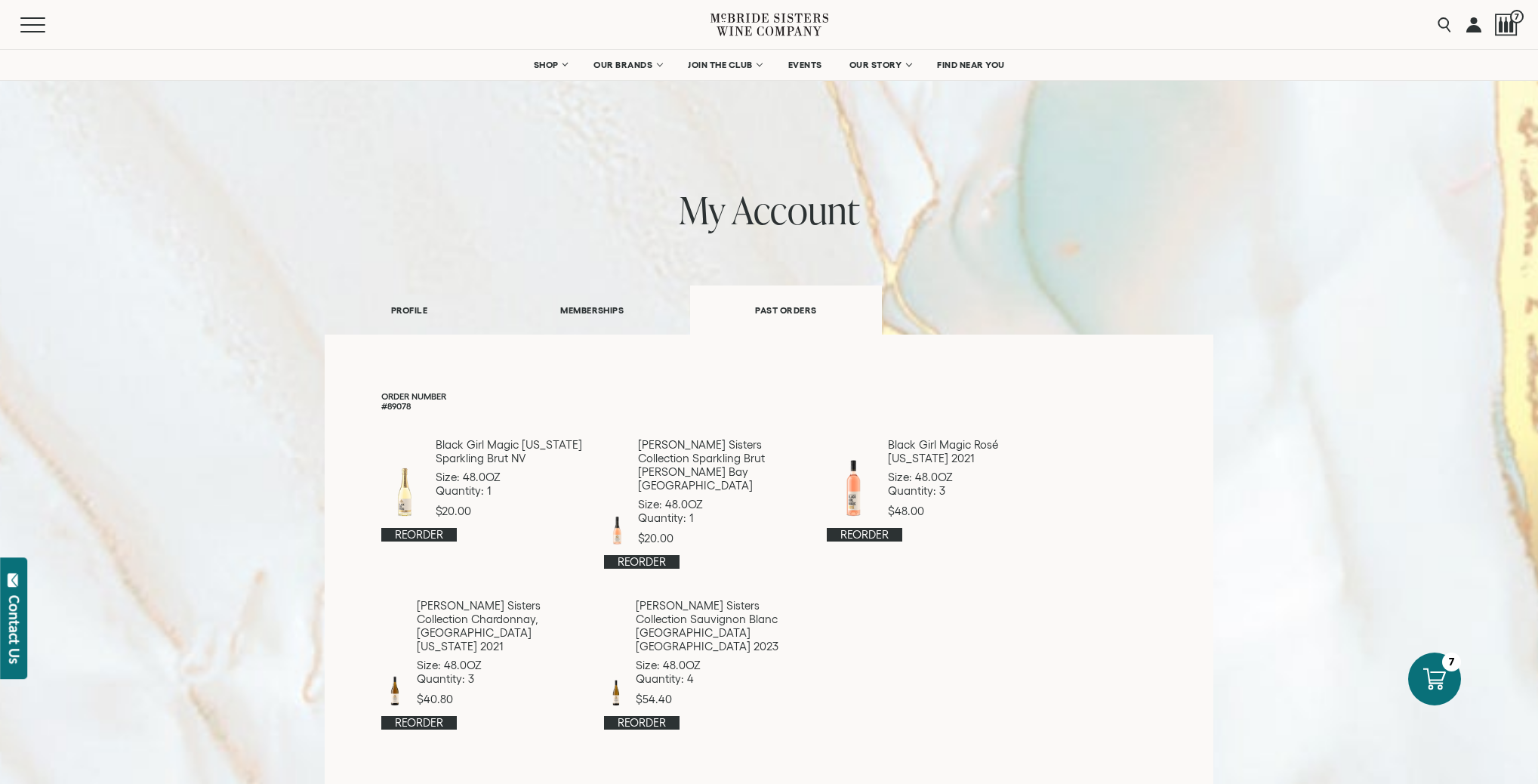
click at [416, 314] on link "PROFILE" at bounding box center [409, 310] width 169 height 52
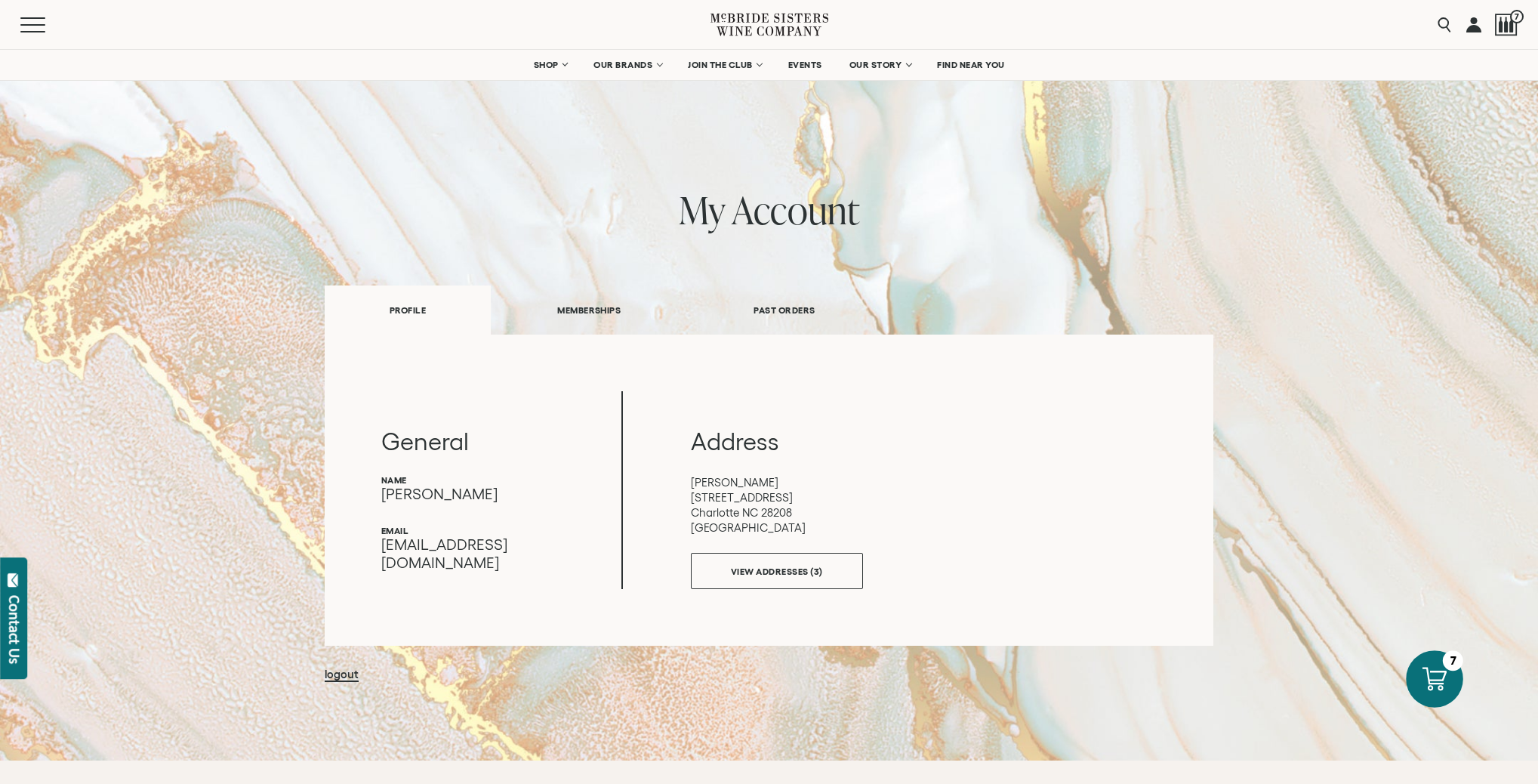
click at [1434, 681] on icon at bounding box center [1435, 679] width 24 height 23
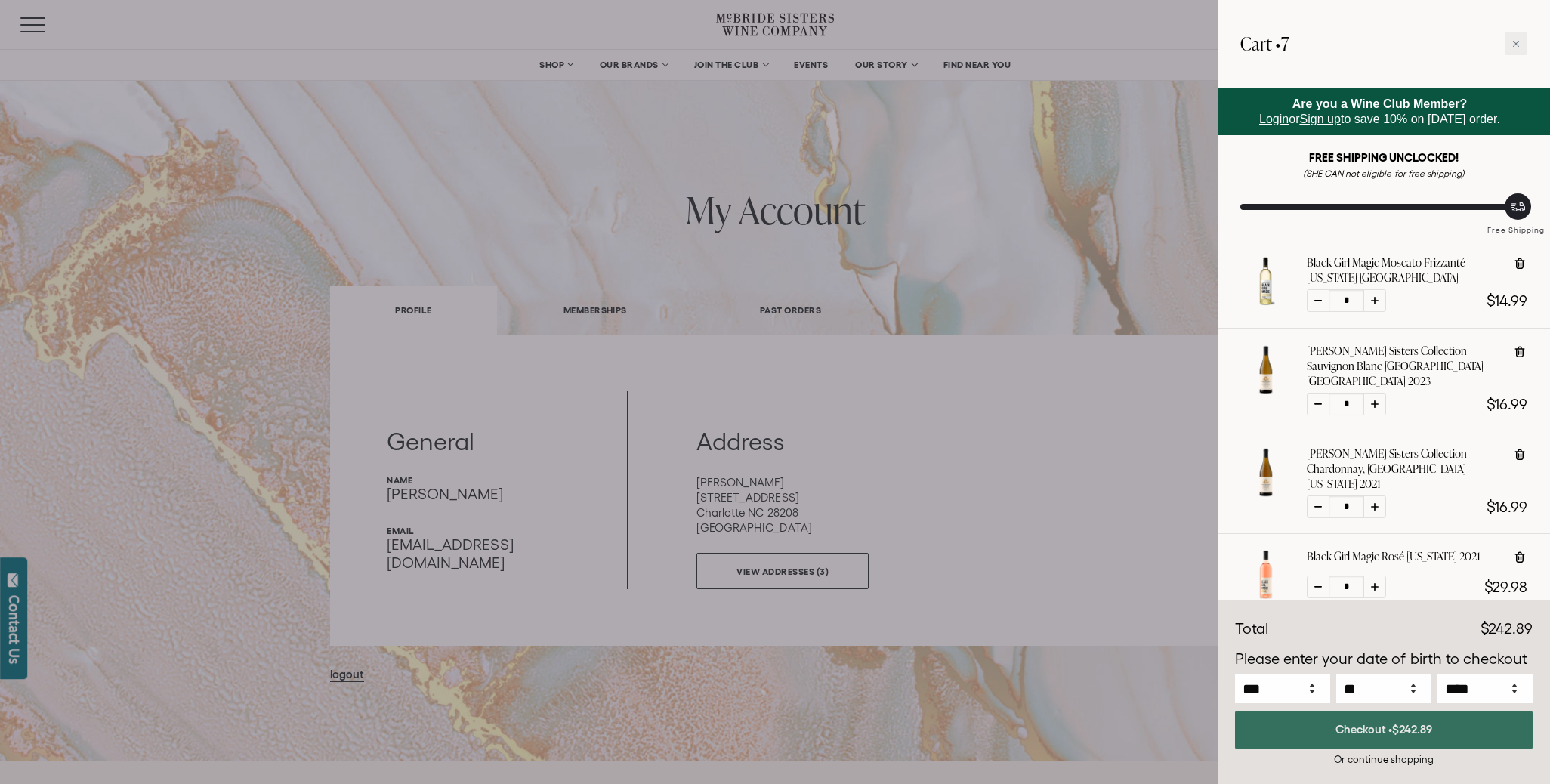
click at [1389, 732] on button "Checkout • $242.89" at bounding box center [1384, 730] width 297 height 39
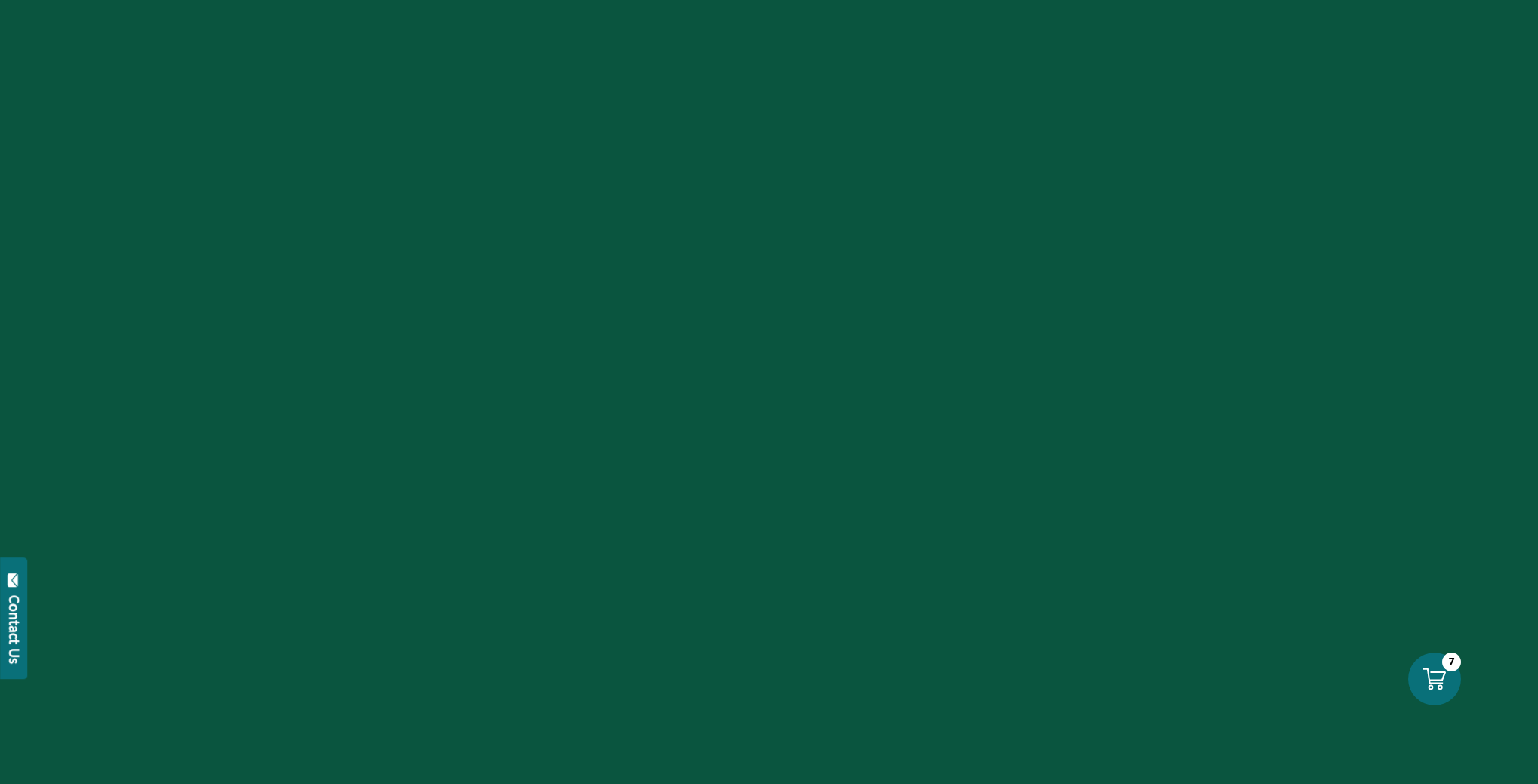
select select "****"
